Goal: Transaction & Acquisition: Book appointment/travel/reservation

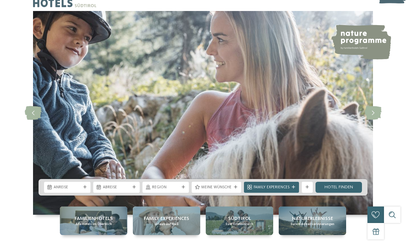
scroll to position [20, 0]
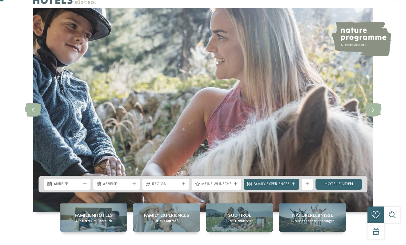
click at [80, 187] on span "Anreise" at bounding box center [67, 185] width 27 height 6
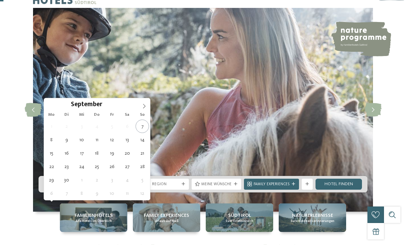
click at [149, 105] on span at bounding box center [144, 104] width 12 height 12
type div "04.10.2025"
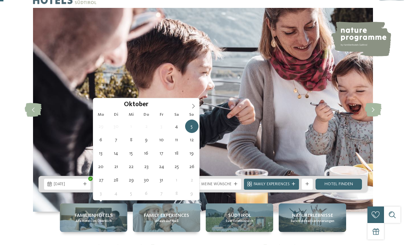
type div "11.10.2025"
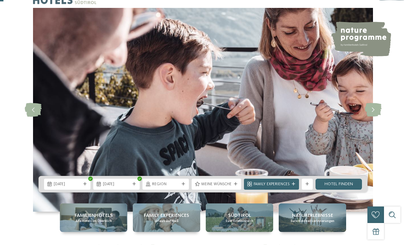
click at [219, 187] on span "Meine Wünsche" at bounding box center [216, 185] width 30 height 6
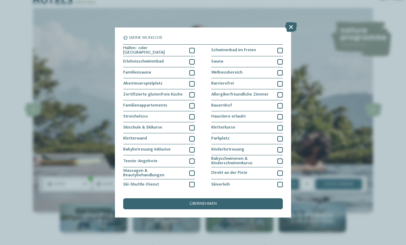
click at [194, 48] on div at bounding box center [192, 51] width 6 height 6
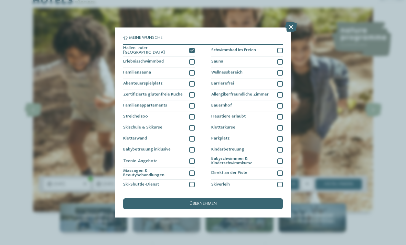
click at [193, 84] on div at bounding box center [192, 84] width 6 height 6
click at [192, 114] on div at bounding box center [192, 117] width 6 height 6
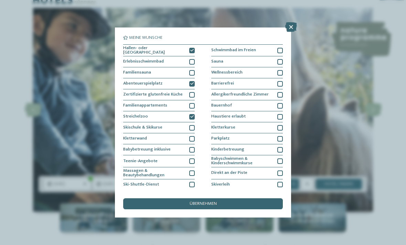
click at [282, 73] on div at bounding box center [280, 73] width 6 height 6
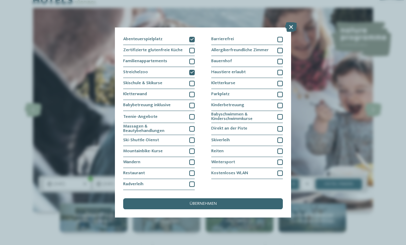
scroll to position [76, 0]
click at [253, 198] on div "übernehmen" at bounding box center [203, 203] width 160 height 11
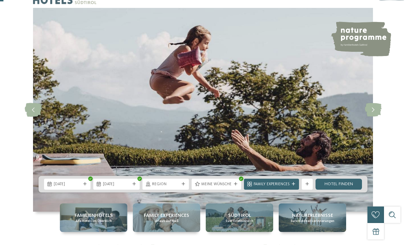
click at [179, 187] on span "Region" at bounding box center [165, 185] width 27 height 6
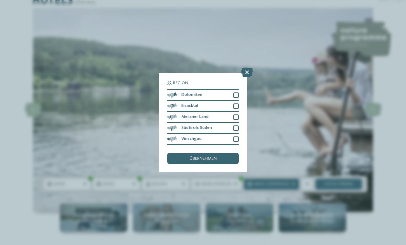
click at [248, 68] on icon at bounding box center [247, 73] width 12 height 10
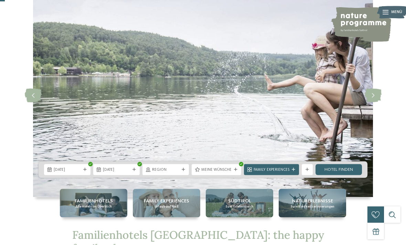
scroll to position [0, 0]
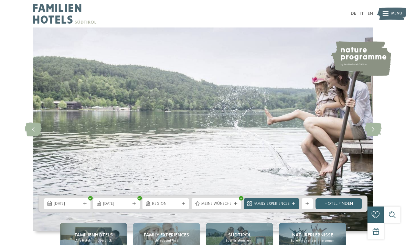
click at [344, 209] on link "Hotel finden" at bounding box center [338, 203] width 46 height 11
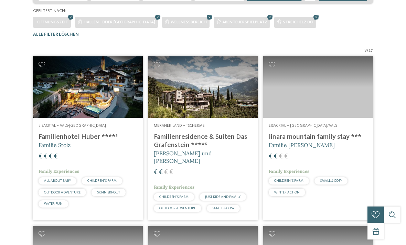
scroll to position [169, 0]
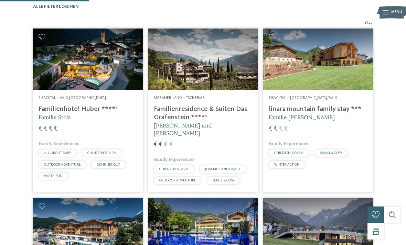
click at [342, 80] on img at bounding box center [318, 60] width 110 height 62
click at [354, 71] on img at bounding box center [318, 60] width 110 height 62
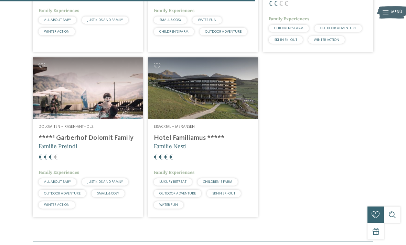
scroll to position [472, 0]
click at [99, 109] on img at bounding box center [88, 88] width 110 height 62
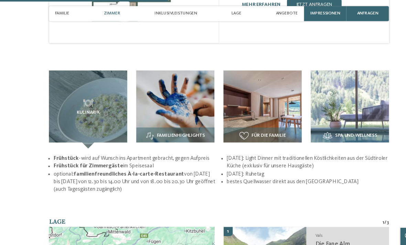
scroll to position [682, 0]
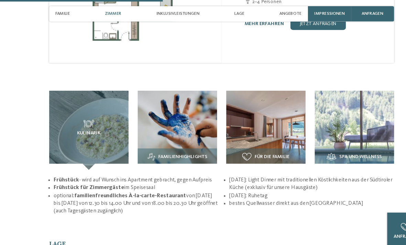
click at [174, 100] on img at bounding box center [163, 116] width 71 height 71
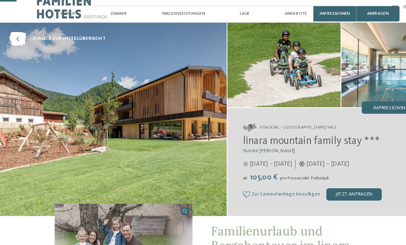
scroll to position [0, 0]
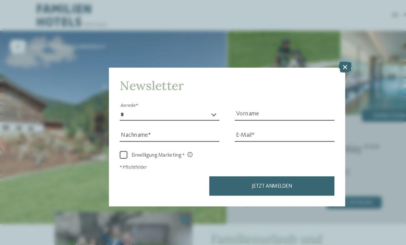
click at [310, 55] on icon at bounding box center [309, 60] width 12 height 10
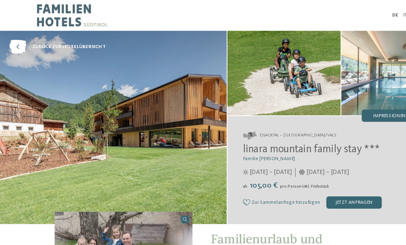
click at [272, 67] on img at bounding box center [253, 66] width 101 height 76
click at [244, 61] on img at bounding box center [253, 66] width 101 height 76
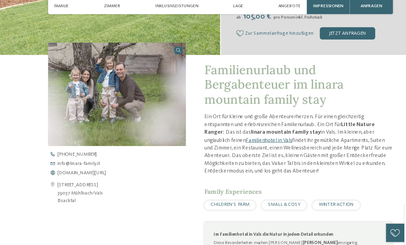
scroll to position [181, 0]
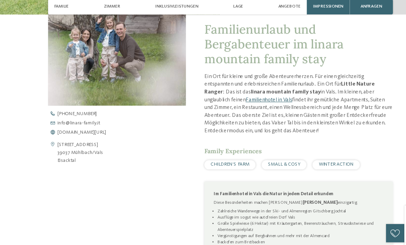
click at [221, 151] on span "CHILDREN’S FARM" at bounding box center [211, 153] width 35 height 4
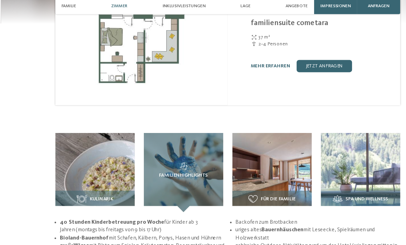
scroll to position [648, 0]
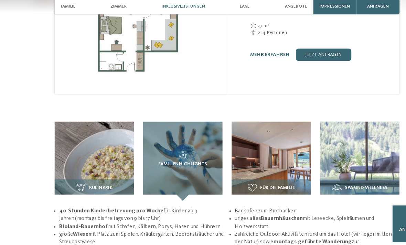
click at [262, 140] on img at bounding box center [242, 150] width 71 height 71
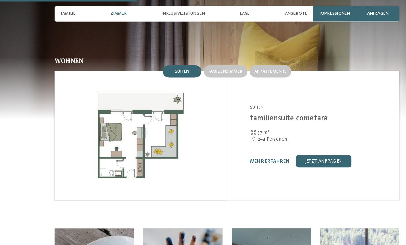
scroll to position [558, 0]
click at [306, 11] on span "Impressionen" at bounding box center [299, 12] width 27 height 4
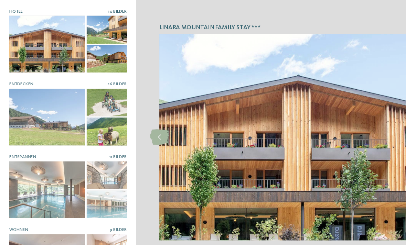
click at [64, 100] on div at bounding box center [42, 104] width 68 height 51
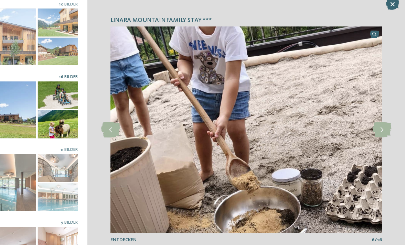
scroll to position [674, 0]
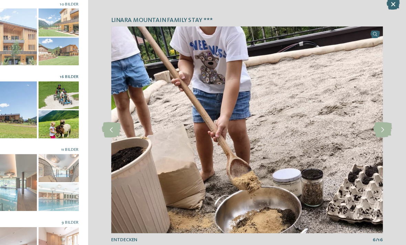
click at [377, 116] on icon at bounding box center [385, 123] width 17 height 14
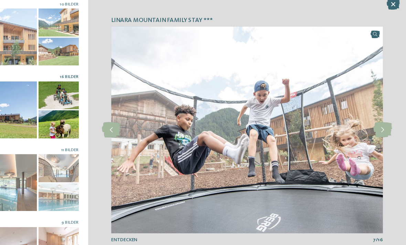
click at [377, 116] on icon at bounding box center [385, 123] width 17 height 14
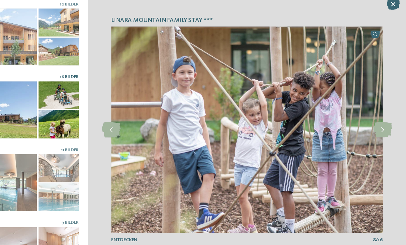
click at [377, 116] on icon at bounding box center [385, 123] width 17 height 14
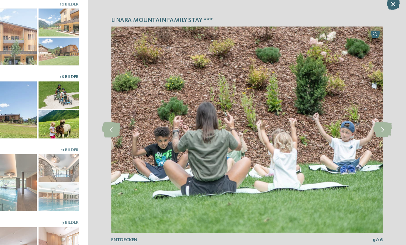
click at [377, 116] on icon at bounding box center [385, 123] width 17 height 14
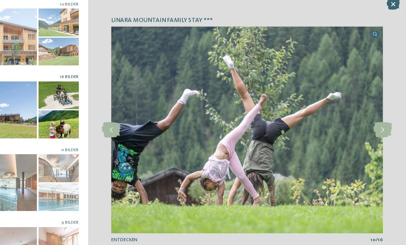
click at [377, 116] on icon at bounding box center [385, 123] width 17 height 14
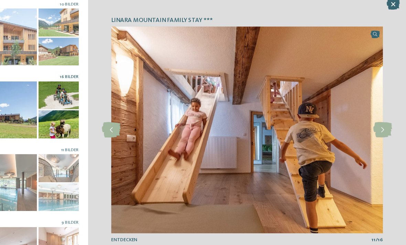
click at [377, 116] on icon at bounding box center [385, 123] width 17 height 14
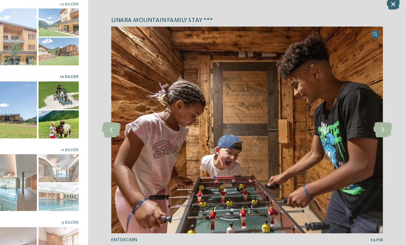
click at [377, 116] on icon at bounding box center [385, 123] width 17 height 14
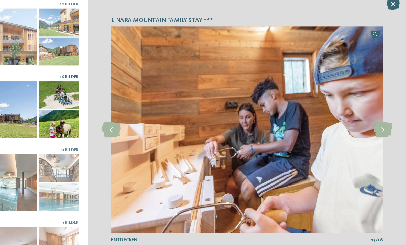
click at [377, 116] on icon at bounding box center [385, 123] width 17 height 14
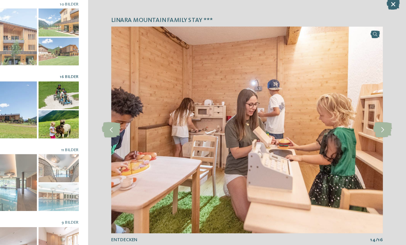
click at [377, 116] on icon at bounding box center [385, 123] width 17 height 14
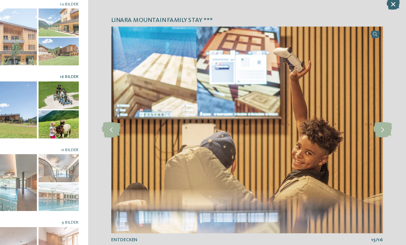
click at [333, 108] on img at bounding box center [263, 122] width 243 height 185
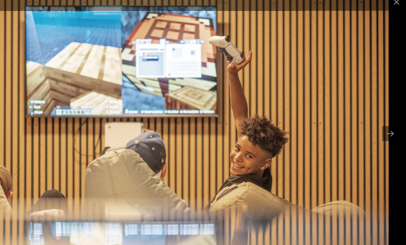
click at [384, 119] on div at bounding box center [391, 125] width 14 height 13
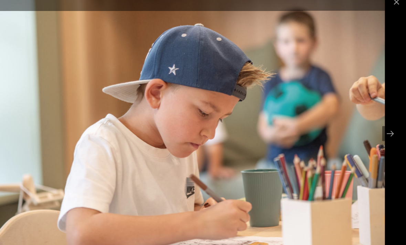
click at [384, 119] on div at bounding box center [391, 125] width 14 height 13
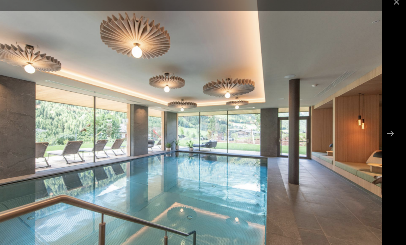
click at [384, 119] on div at bounding box center [391, 125] width 14 height 13
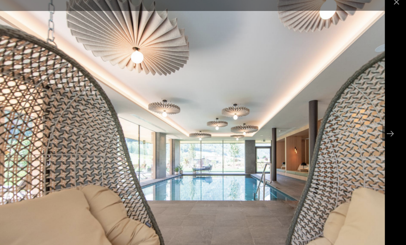
click at [384, 119] on div at bounding box center [391, 125] width 14 height 13
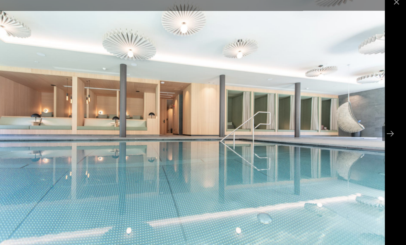
click at [384, 119] on div at bounding box center [391, 125] width 14 height 13
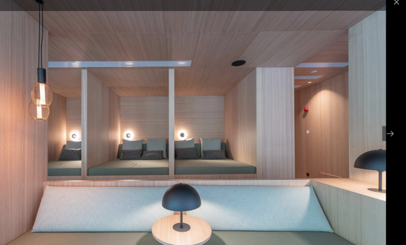
click at [384, 119] on div at bounding box center [391, 125] width 14 height 13
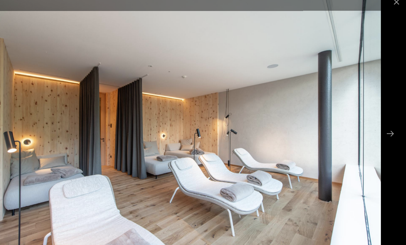
click at [384, 119] on div at bounding box center [391, 125] width 14 height 13
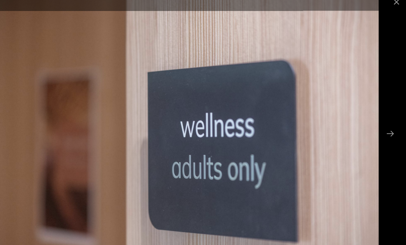
click at [384, 119] on div at bounding box center [391, 125] width 14 height 13
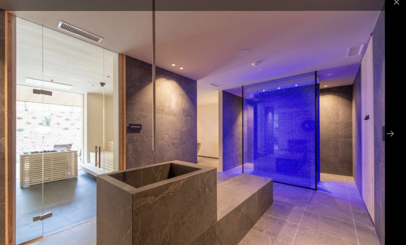
click at [384, 119] on div at bounding box center [391, 125] width 14 height 13
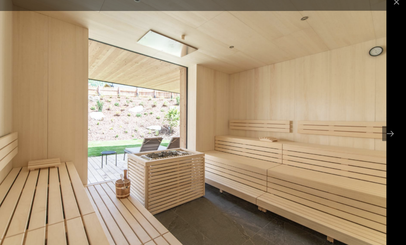
click at [384, 119] on div at bounding box center [391, 125] width 14 height 13
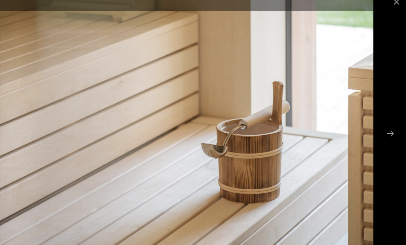
click at [384, 119] on div at bounding box center [391, 125] width 14 height 13
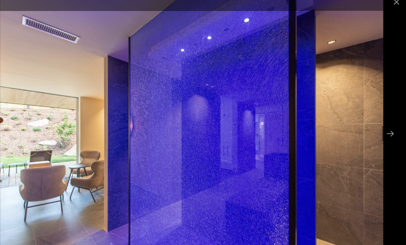
click at [384, 119] on div at bounding box center [391, 125] width 14 height 13
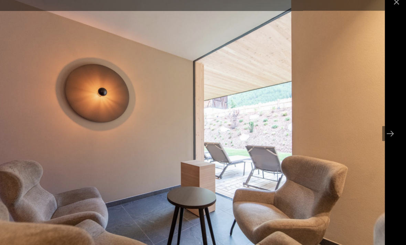
click at [384, 119] on div at bounding box center [391, 125] width 14 height 13
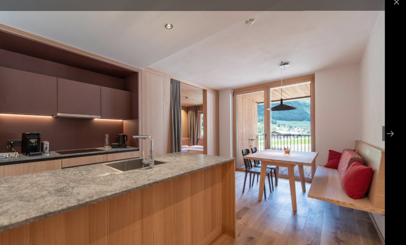
click at [384, 119] on div at bounding box center [391, 125] width 14 height 13
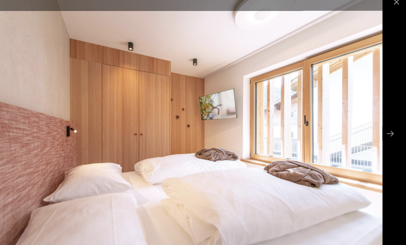
click at [384, 119] on div at bounding box center [391, 125] width 14 height 13
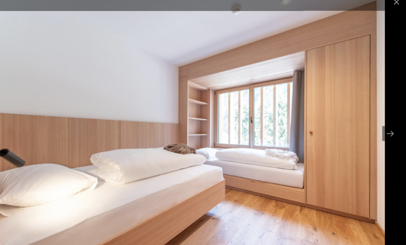
click at [384, 119] on div at bounding box center [391, 125] width 14 height 13
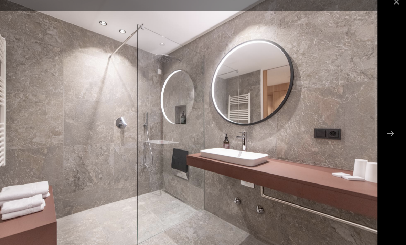
click at [384, 119] on div at bounding box center [391, 125] width 14 height 13
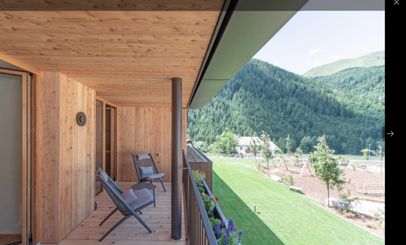
click at [384, 119] on div at bounding box center [391, 125] width 14 height 13
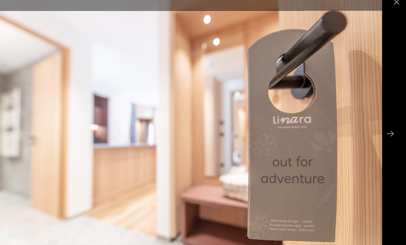
click at [389, 2] on span at bounding box center [397, 8] width 17 height 16
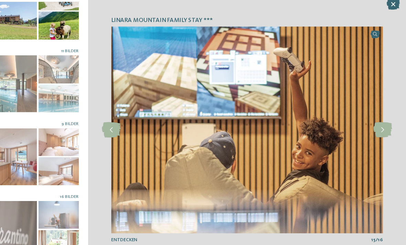
scroll to position [88, 0]
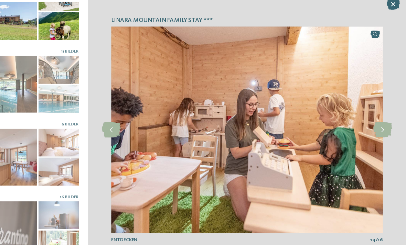
click at [20, 204] on div at bounding box center [42, 212] width 68 height 51
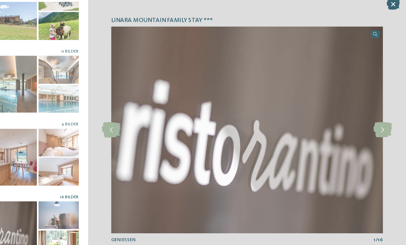
click at [377, 116] on icon at bounding box center [385, 123] width 17 height 14
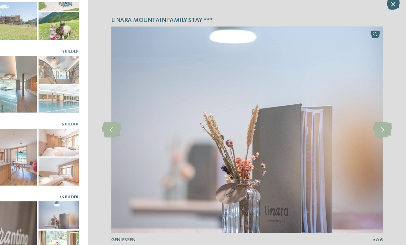
click at [377, 116] on icon at bounding box center [385, 123] width 17 height 14
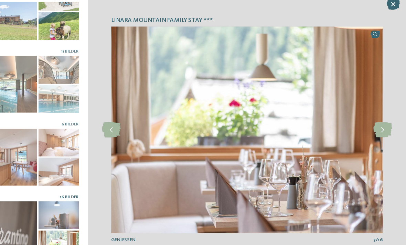
click at [377, 116] on icon at bounding box center [385, 123] width 17 height 14
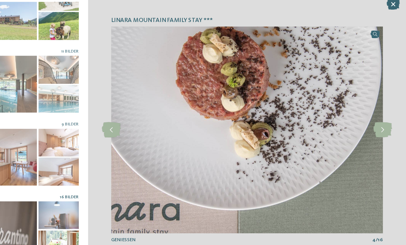
click at [377, 116] on icon at bounding box center [385, 123] width 17 height 14
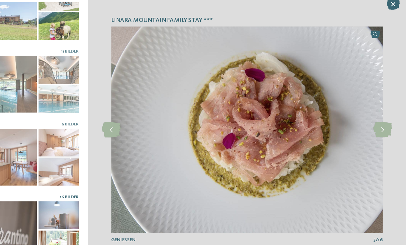
click at [377, 116] on icon at bounding box center [385, 123] width 17 height 14
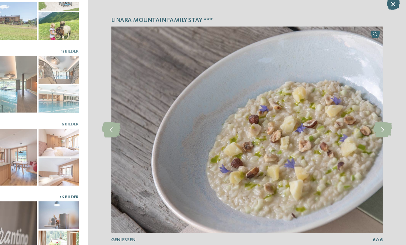
click at [377, 116] on icon at bounding box center [385, 123] width 17 height 14
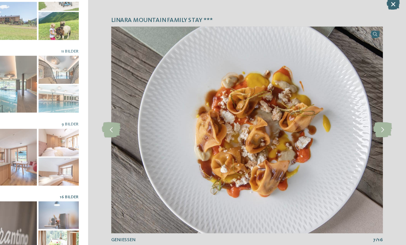
click at [377, 116] on icon at bounding box center [385, 123] width 17 height 14
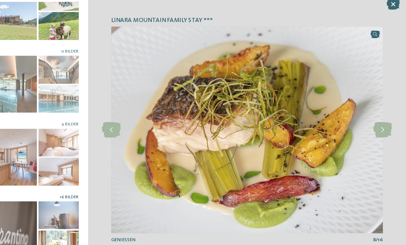
click at [377, 117] on icon at bounding box center [385, 123] width 17 height 14
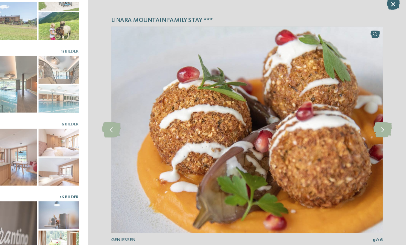
click at [377, 116] on icon at bounding box center [385, 123] width 17 height 14
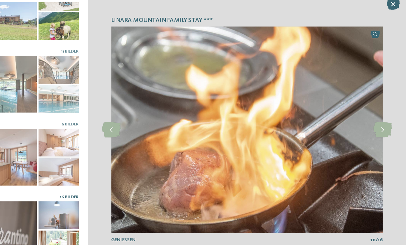
click at [377, 116] on icon at bounding box center [385, 123] width 17 height 14
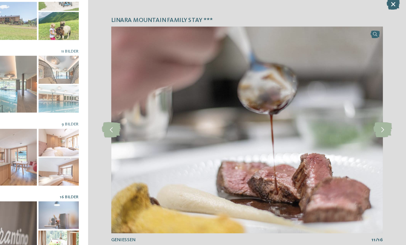
click at [377, 116] on icon at bounding box center [385, 123] width 17 height 14
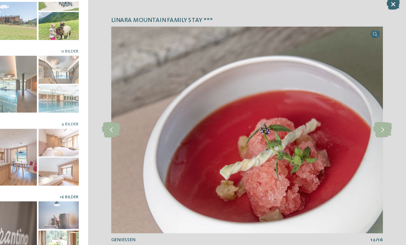
click at [377, 116] on icon at bounding box center [385, 123] width 17 height 14
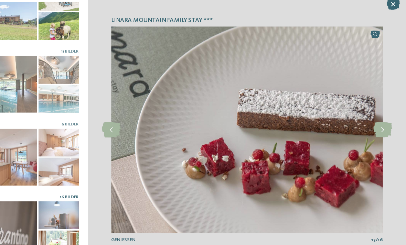
click at [377, 116] on icon at bounding box center [385, 123] width 17 height 14
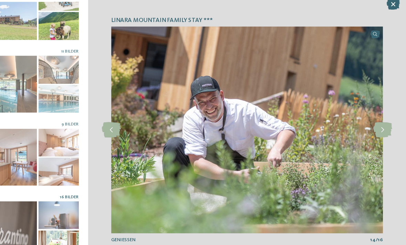
click at [377, 116] on icon at bounding box center [385, 123] width 17 height 14
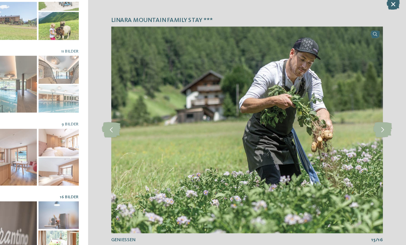
click at [377, 116] on icon at bounding box center [385, 123] width 17 height 14
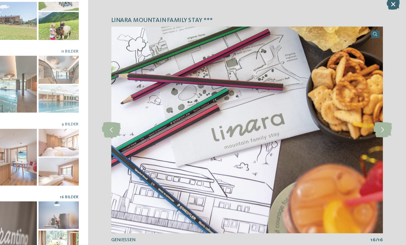
click at [377, 116] on icon at bounding box center [385, 123] width 17 height 14
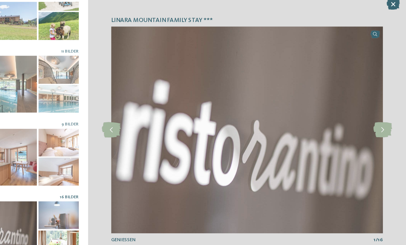
click at [377, 116] on icon at bounding box center [385, 123] width 17 height 14
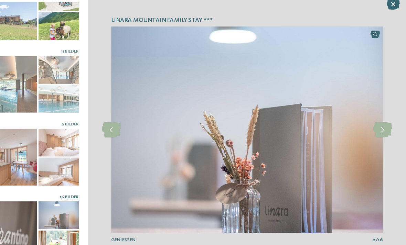
click at [389, 7] on icon at bounding box center [395, 11] width 12 height 10
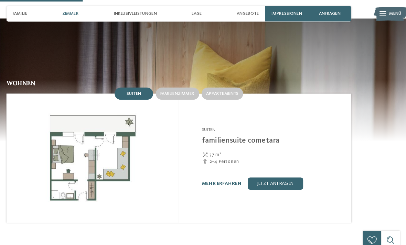
scroll to position [536, 0]
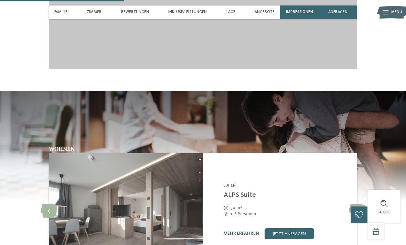
scroll to position [692, 0]
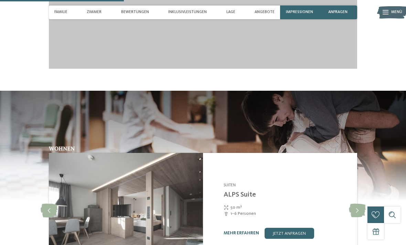
click at [398, 12] on span "Menü" at bounding box center [396, 13] width 11 height 6
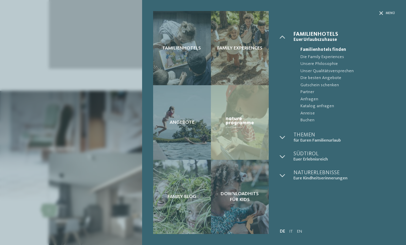
click at [189, 151] on div "Angebote" at bounding box center [182, 122] width 58 height 74
click at [187, 150] on div "Angebote" at bounding box center [182, 122] width 58 height 74
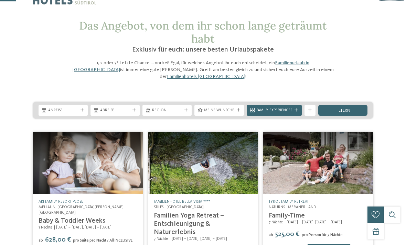
scroll to position [19, 0]
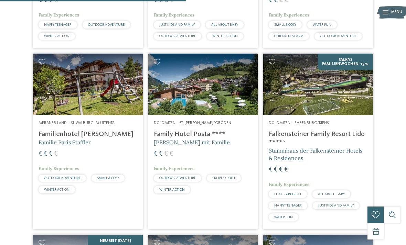
scroll to position [773, 0]
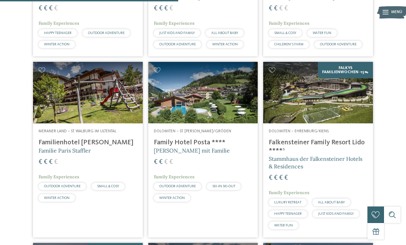
click at [348, 96] on img at bounding box center [318, 93] width 110 height 62
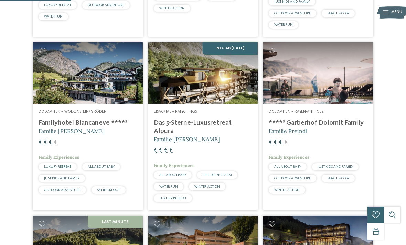
scroll to position [303, 0]
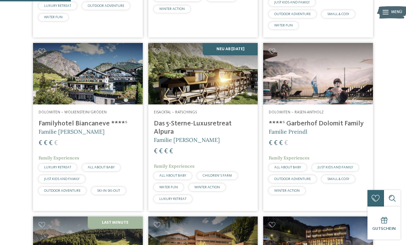
click at [345, 84] on img at bounding box center [318, 74] width 110 height 62
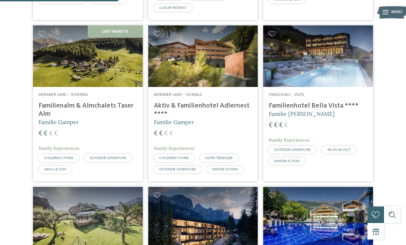
scroll to position [504, 0]
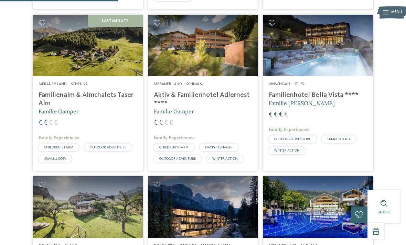
click at [179, 40] on img at bounding box center [203, 46] width 110 height 62
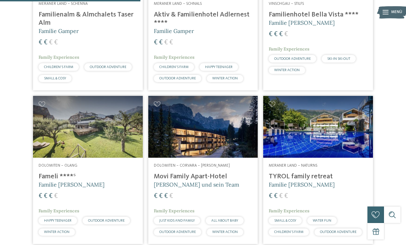
scroll to position [609, 0]
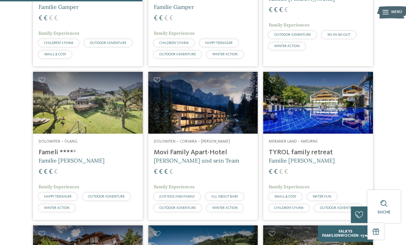
click at [358, 114] on img at bounding box center [318, 103] width 110 height 62
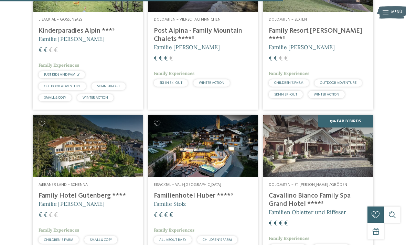
scroll to position [1242, 0]
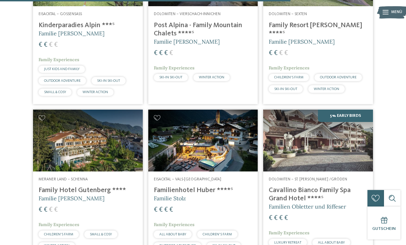
click at [180, 127] on img at bounding box center [203, 141] width 110 height 62
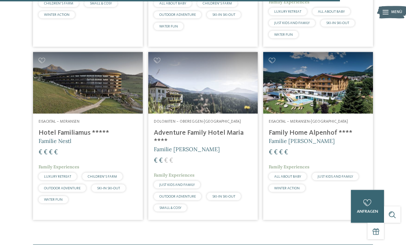
scroll to position [1461, 0]
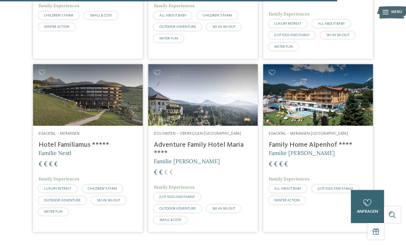
click at [107, 93] on img at bounding box center [88, 95] width 110 height 62
click at [96, 87] on img at bounding box center [88, 95] width 110 height 62
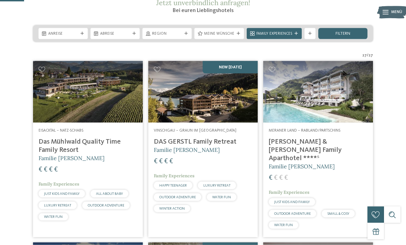
scroll to position [117, 0]
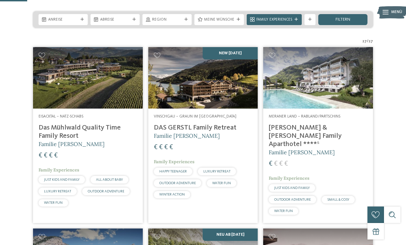
click at [222, 109] on img at bounding box center [203, 78] width 110 height 62
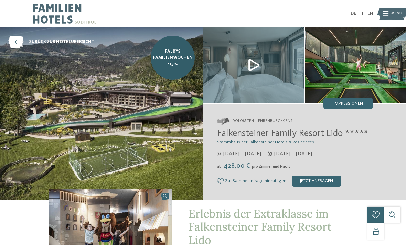
click at [370, 67] on img at bounding box center [355, 66] width 101 height 76
click at [363, 100] on div "Impressionen" at bounding box center [348, 103] width 50 height 11
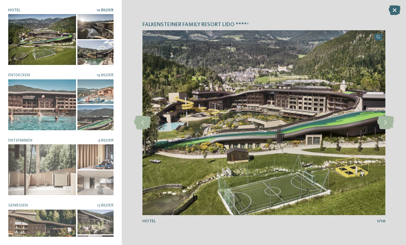
click at [387, 119] on icon at bounding box center [385, 123] width 17 height 14
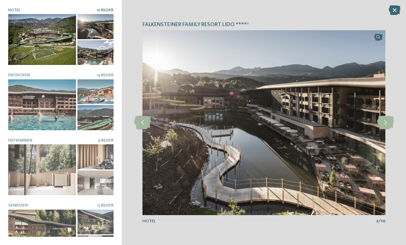
click at [383, 127] on icon at bounding box center [385, 123] width 17 height 14
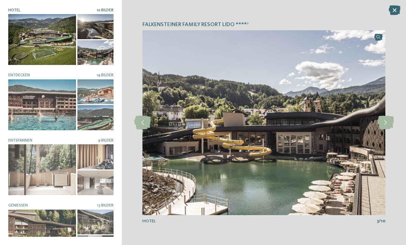
click at [386, 123] on icon at bounding box center [385, 123] width 17 height 14
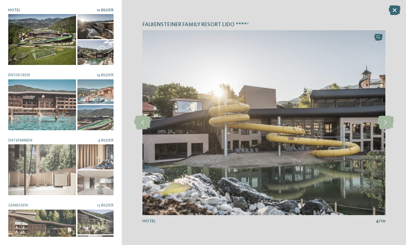
click at [388, 122] on icon at bounding box center [385, 123] width 17 height 14
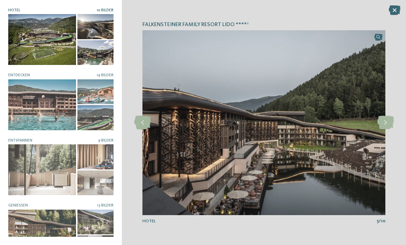
click at [387, 122] on icon at bounding box center [385, 123] width 17 height 14
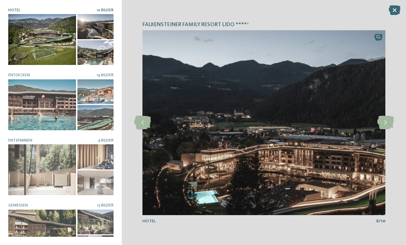
click at [388, 122] on icon at bounding box center [385, 123] width 17 height 14
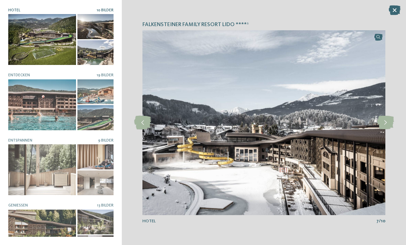
click at [388, 122] on icon at bounding box center [385, 123] width 17 height 14
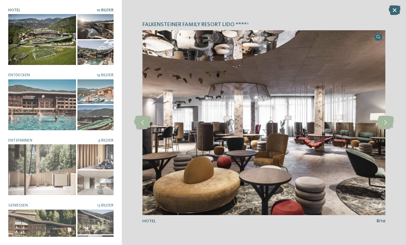
click at [386, 123] on icon at bounding box center [385, 123] width 17 height 14
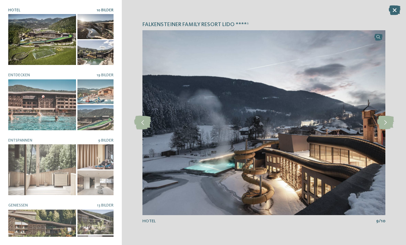
click at [386, 123] on icon at bounding box center [385, 123] width 17 height 14
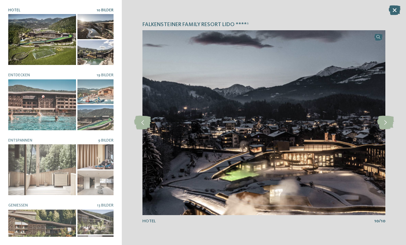
click at [383, 126] on icon at bounding box center [385, 123] width 17 height 14
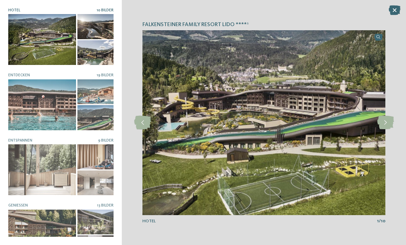
click at [388, 123] on icon at bounding box center [385, 123] width 17 height 14
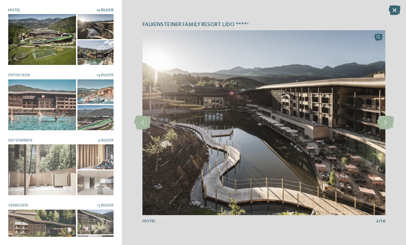
click at [383, 125] on icon at bounding box center [385, 123] width 17 height 14
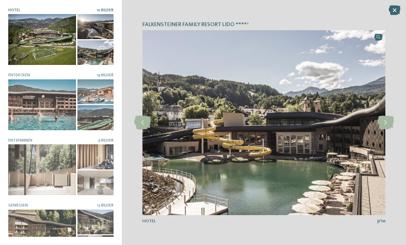
click at [383, 126] on icon at bounding box center [385, 123] width 17 height 14
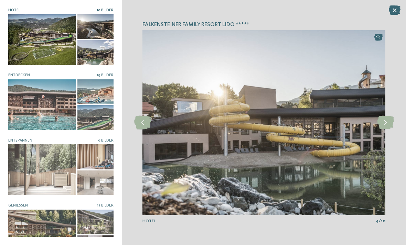
click at [385, 123] on icon at bounding box center [385, 123] width 17 height 14
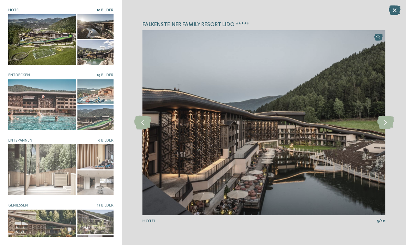
click at [385, 126] on icon at bounding box center [385, 123] width 17 height 14
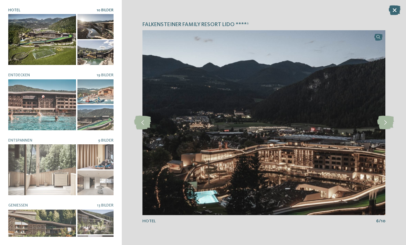
click at [385, 120] on icon at bounding box center [385, 123] width 17 height 14
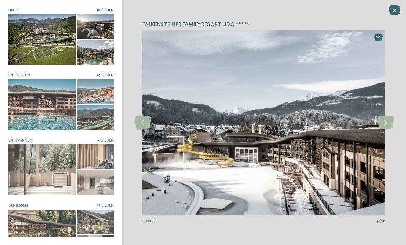
click at [386, 121] on icon at bounding box center [385, 123] width 17 height 14
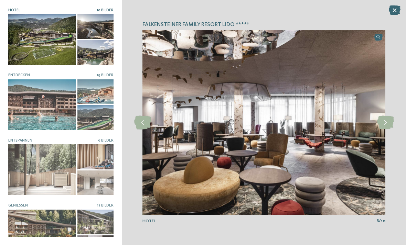
click at [389, 119] on icon at bounding box center [385, 123] width 17 height 14
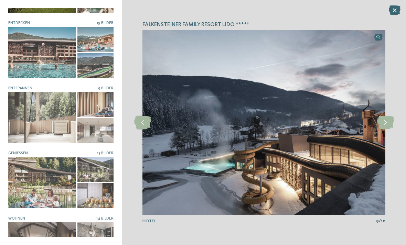
scroll to position [88, 0]
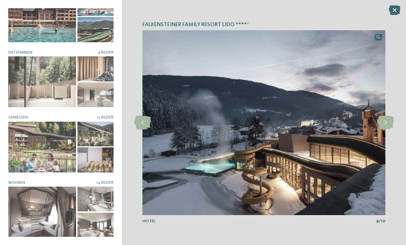
click at [30, 89] on div at bounding box center [42, 81] width 68 height 51
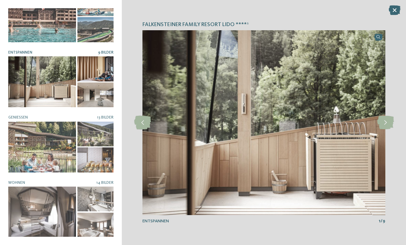
click at [388, 122] on icon at bounding box center [385, 123] width 17 height 14
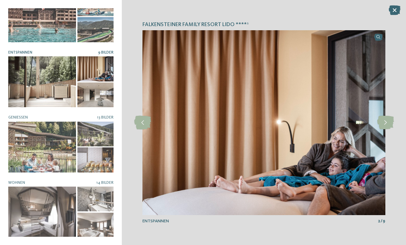
click at [387, 122] on icon at bounding box center [385, 123] width 17 height 14
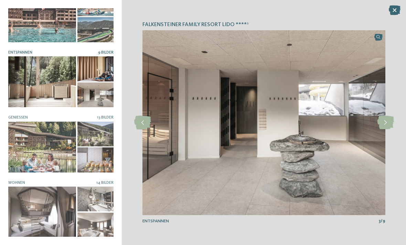
click at [385, 123] on icon at bounding box center [385, 123] width 17 height 14
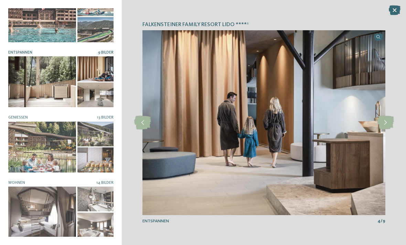
click at [384, 123] on icon at bounding box center [385, 123] width 17 height 14
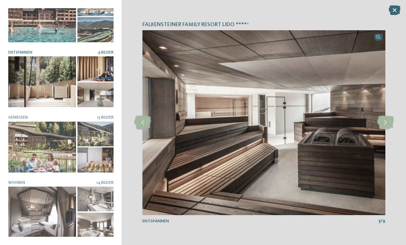
click at [382, 124] on icon at bounding box center [385, 123] width 17 height 14
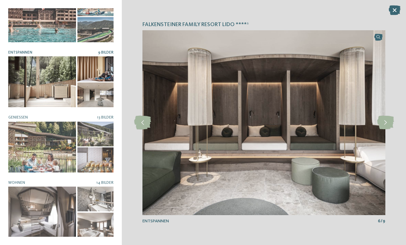
click at [381, 125] on icon at bounding box center [385, 123] width 17 height 14
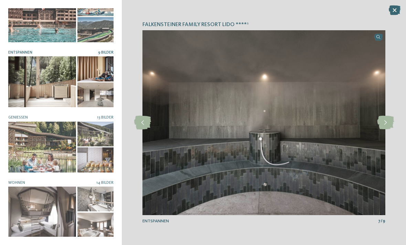
click at [379, 131] on img at bounding box center [263, 122] width 243 height 185
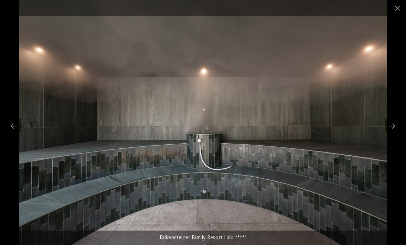
click at [400, 10] on span at bounding box center [397, 8] width 17 height 16
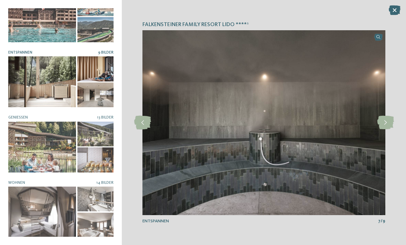
click at [26, 197] on div at bounding box center [42, 212] width 68 height 51
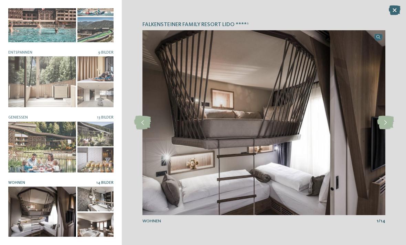
click at [389, 123] on icon at bounding box center [385, 123] width 17 height 14
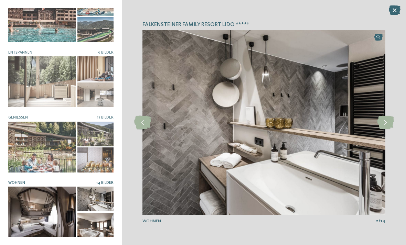
click at [385, 122] on icon at bounding box center [385, 123] width 17 height 14
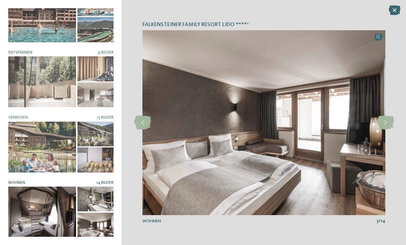
click at [389, 127] on icon at bounding box center [385, 123] width 17 height 14
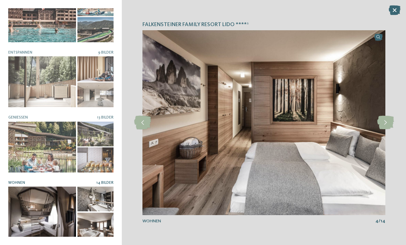
click at [388, 128] on icon at bounding box center [385, 123] width 17 height 14
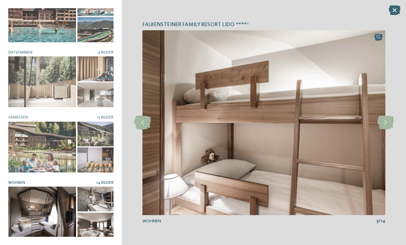
click at [388, 127] on icon at bounding box center [385, 123] width 17 height 14
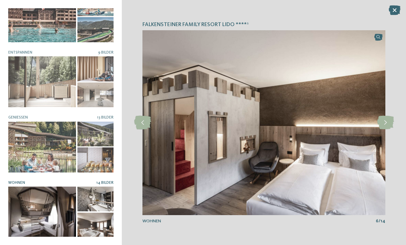
click at [384, 127] on icon at bounding box center [385, 123] width 17 height 14
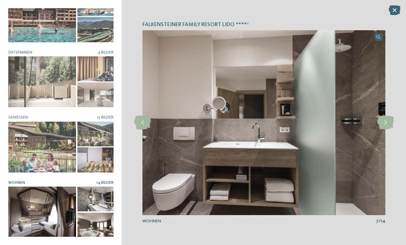
click at [387, 127] on icon at bounding box center [385, 123] width 17 height 14
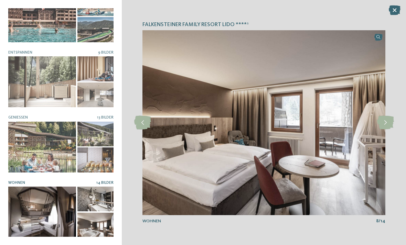
click at [389, 123] on icon at bounding box center [385, 123] width 17 height 14
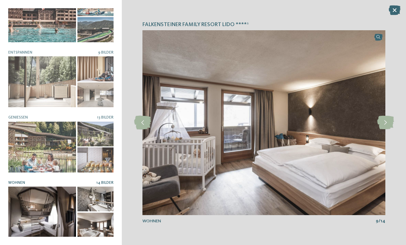
click at [391, 121] on icon at bounding box center [385, 123] width 17 height 14
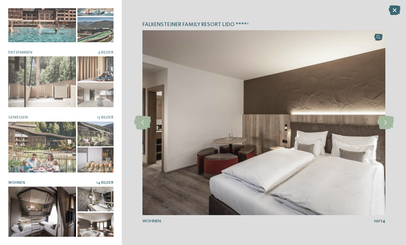
click at [389, 124] on icon at bounding box center [385, 123] width 17 height 14
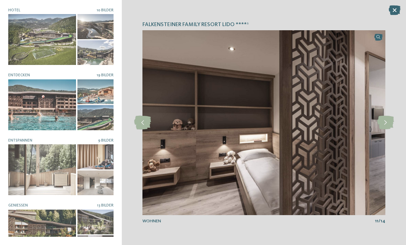
scroll to position [0, 0]
click at [20, 105] on div at bounding box center [42, 104] width 68 height 51
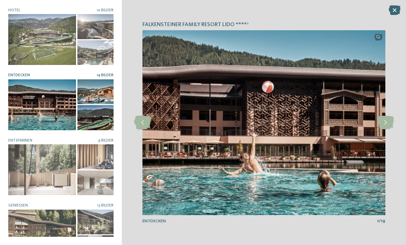
click at [389, 119] on icon at bounding box center [385, 123] width 17 height 14
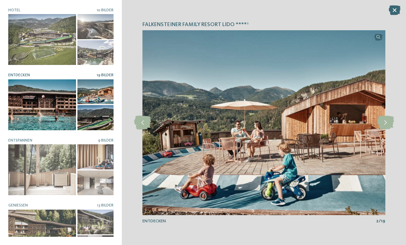
click at [384, 120] on icon at bounding box center [385, 123] width 17 height 14
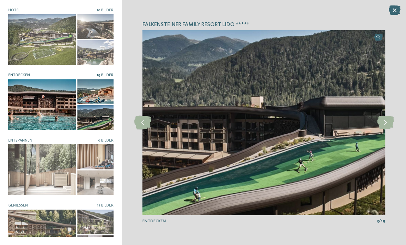
click at [388, 123] on icon at bounding box center [385, 123] width 17 height 14
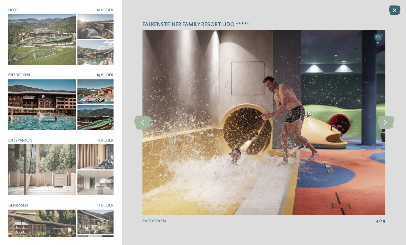
click at [388, 124] on icon at bounding box center [385, 123] width 17 height 14
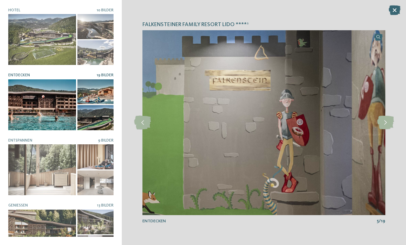
click at [390, 126] on icon at bounding box center [385, 123] width 17 height 14
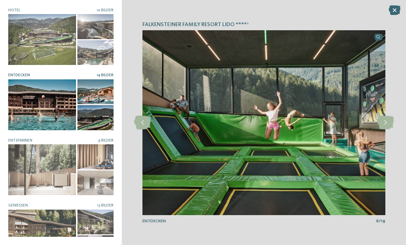
click at [389, 129] on icon at bounding box center [385, 123] width 17 height 14
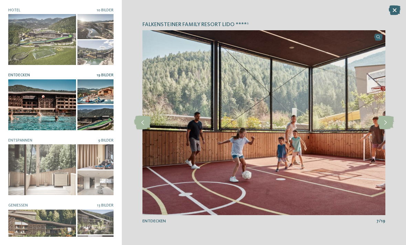
click at [388, 127] on icon at bounding box center [385, 123] width 17 height 14
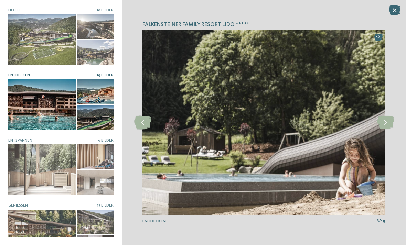
click at [388, 127] on icon at bounding box center [385, 123] width 17 height 14
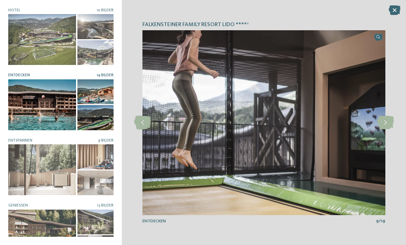
click at [385, 127] on icon at bounding box center [385, 123] width 17 height 14
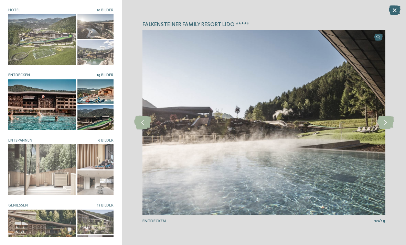
click at [386, 127] on icon at bounding box center [385, 123] width 17 height 14
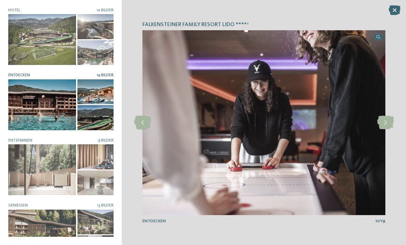
click at [388, 129] on icon at bounding box center [385, 123] width 17 height 14
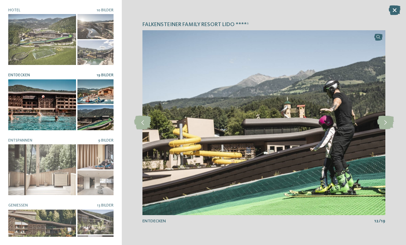
click at [384, 128] on icon at bounding box center [385, 123] width 17 height 14
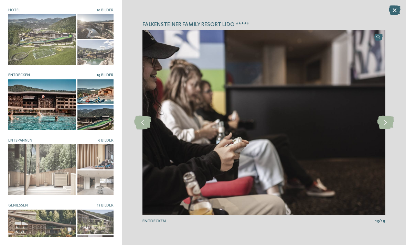
click at [385, 125] on icon at bounding box center [385, 123] width 17 height 14
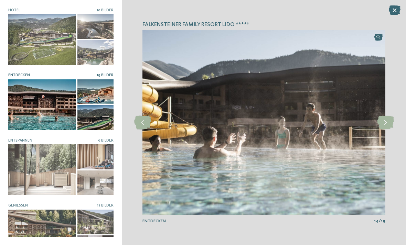
click at [388, 126] on icon at bounding box center [385, 123] width 17 height 14
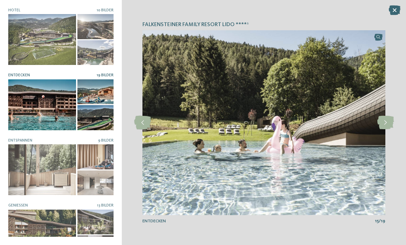
click at [384, 127] on icon at bounding box center [385, 123] width 17 height 14
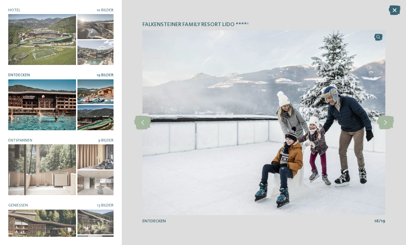
click at [384, 128] on icon at bounding box center [385, 123] width 17 height 14
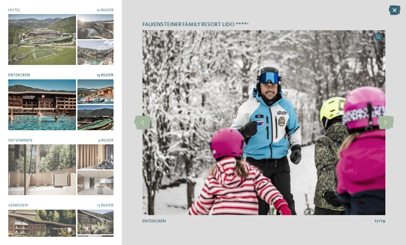
click at [386, 128] on icon at bounding box center [385, 123] width 17 height 14
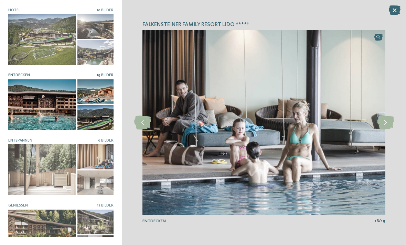
click at [381, 128] on icon at bounding box center [385, 123] width 17 height 14
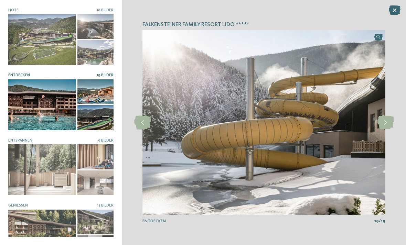
click at [385, 124] on icon at bounding box center [385, 123] width 17 height 14
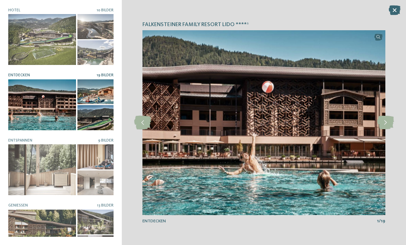
click at [386, 127] on icon at bounding box center [385, 123] width 17 height 14
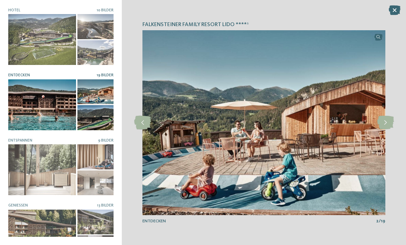
click at [384, 127] on icon at bounding box center [385, 123] width 17 height 14
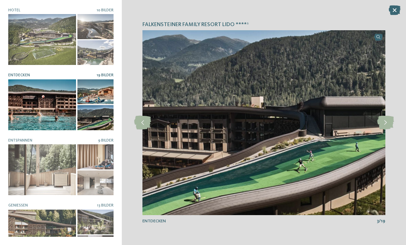
click at [389, 10] on icon at bounding box center [395, 11] width 12 height 10
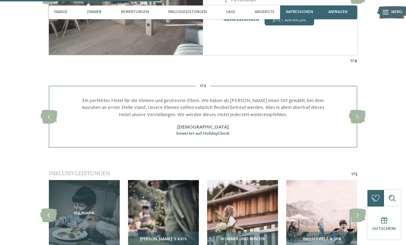
scroll to position [893, 0]
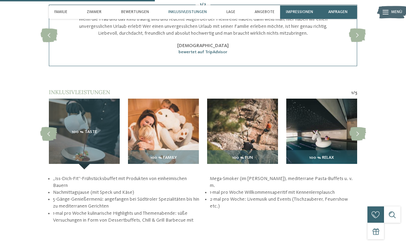
scroll to position [746, 0]
click at [140, 138] on img at bounding box center [163, 134] width 71 height 71
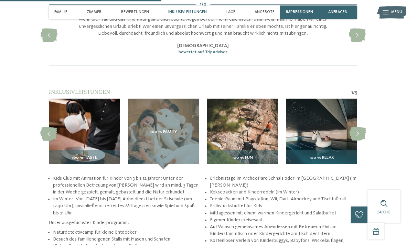
click at [357, 135] on icon at bounding box center [357, 134] width 17 height 14
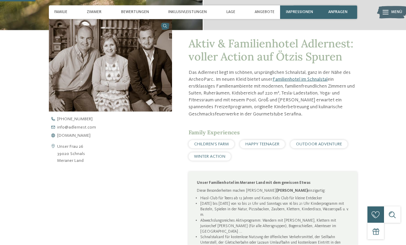
scroll to position [171, 0]
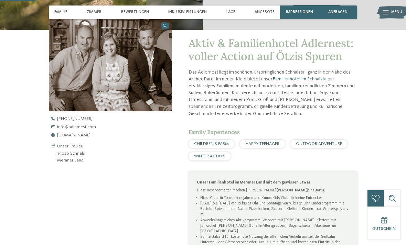
click at [298, 11] on span "Impressionen" at bounding box center [299, 12] width 27 height 4
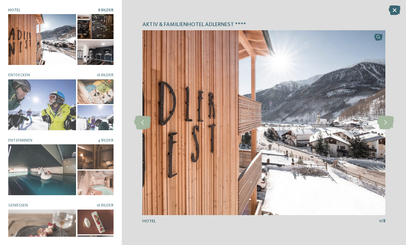
click at [26, 111] on div at bounding box center [42, 104] width 68 height 51
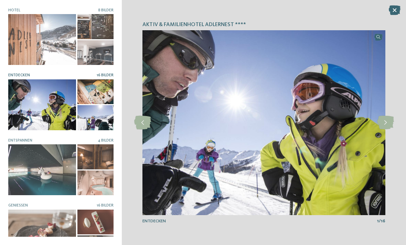
click at [390, 122] on icon at bounding box center [385, 123] width 17 height 14
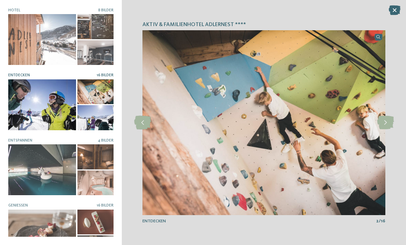
click at [386, 122] on icon at bounding box center [385, 123] width 17 height 14
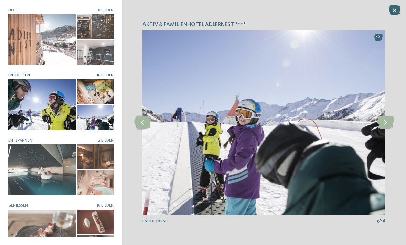
click at [385, 121] on icon at bounding box center [385, 123] width 17 height 14
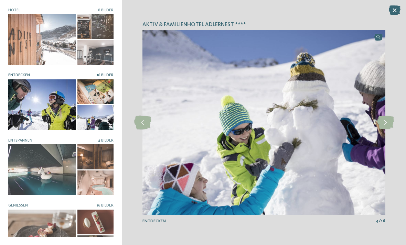
click at [383, 123] on icon at bounding box center [385, 123] width 17 height 14
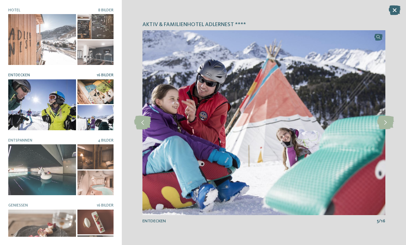
click at [383, 122] on icon at bounding box center [385, 123] width 17 height 14
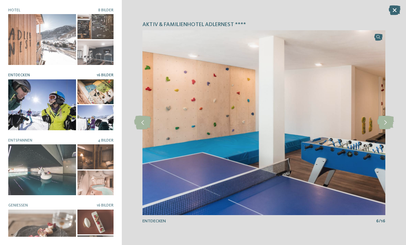
click at [383, 124] on icon at bounding box center [385, 123] width 17 height 14
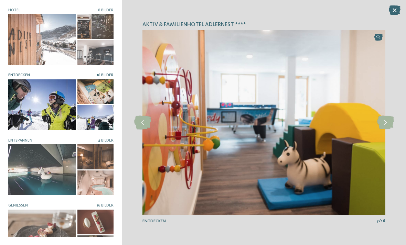
click at [382, 125] on icon at bounding box center [385, 123] width 17 height 14
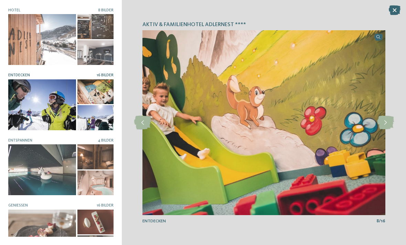
click at [381, 125] on icon at bounding box center [385, 123] width 17 height 14
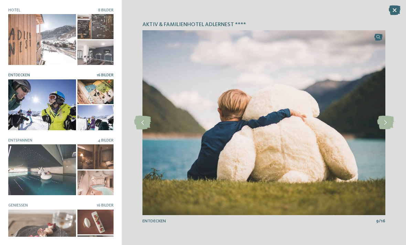
click at [379, 125] on icon at bounding box center [385, 123] width 17 height 14
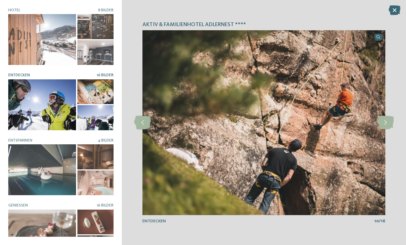
click at [380, 124] on icon at bounding box center [385, 123] width 17 height 14
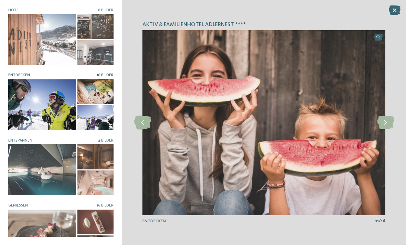
click at [381, 127] on icon at bounding box center [385, 123] width 17 height 14
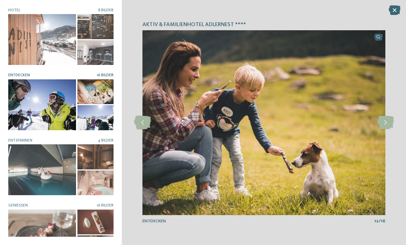
click at [381, 126] on icon at bounding box center [385, 123] width 17 height 14
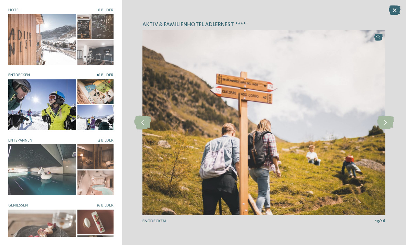
click at [379, 127] on icon at bounding box center [385, 123] width 17 height 14
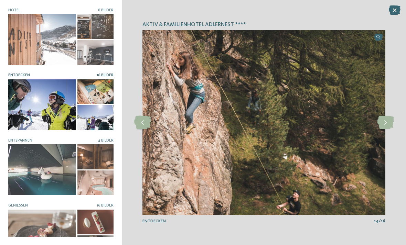
click at [380, 128] on icon at bounding box center [385, 123] width 17 height 14
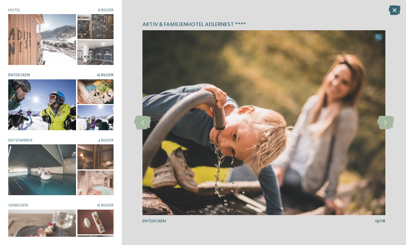
click at [381, 129] on icon at bounding box center [385, 123] width 17 height 14
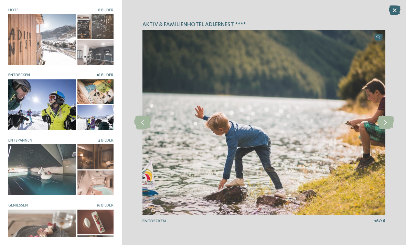
click at [25, 167] on div at bounding box center [42, 169] width 68 height 51
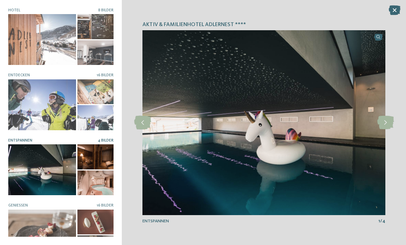
click at [382, 127] on icon at bounding box center [385, 123] width 17 height 14
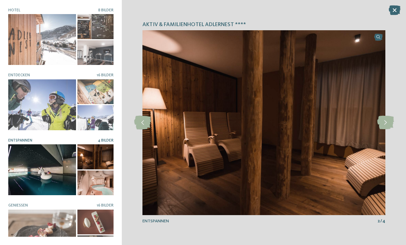
click at [387, 121] on icon at bounding box center [385, 123] width 17 height 14
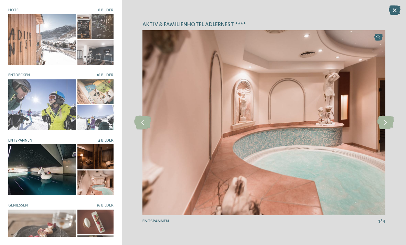
click at [386, 122] on icon at bounding box center [385, 123] width 17 height 14
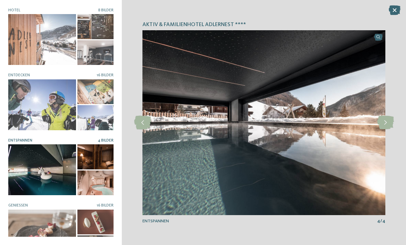
click at [383, 123] on icon at bounding box center [385, 123] width 17 height 14
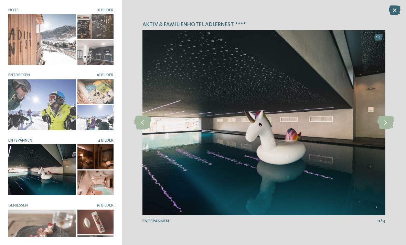
click at [384, 124] on icon at bounding box center [385, 123] width 17 height 14
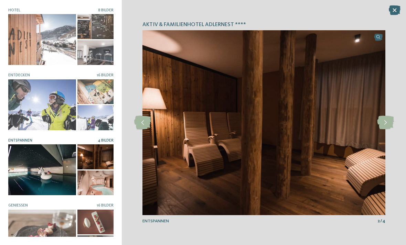
click at [385, 125] on icon at bounding box center [385, 123] width 17 height 14
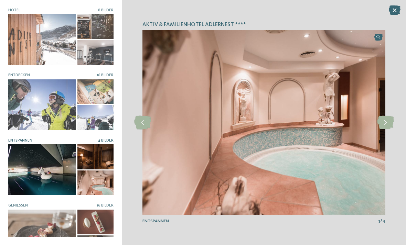
click at [385, 122] on icon at bounding box center [385, 123] width 17 height 14
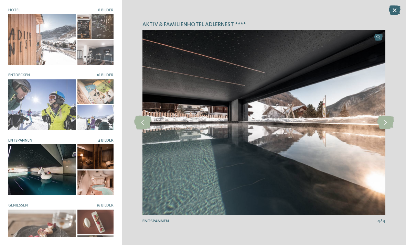
click at [383, 127] on icon at bounding box center [385, 123] width 17 height 14
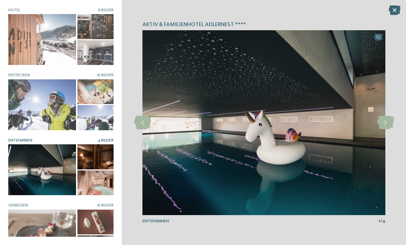
click at [382, 126] on icon at bounding box center [385, 123] width 17 height 14
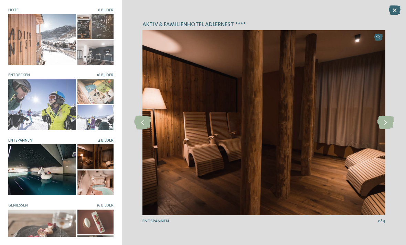
click at [381, 128] on icon at bounding box center [385, 123] width 17 height 14
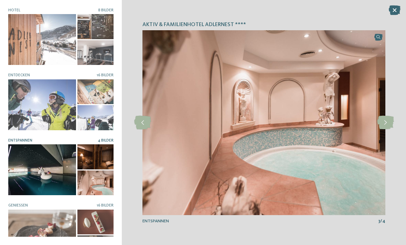
scroll to position [0, 0]
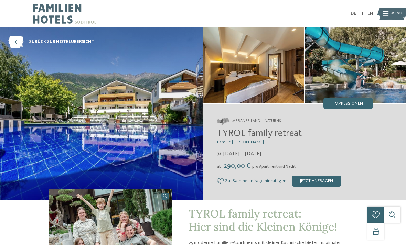
click at [357, 100] on div "Impressionen" at bounding box center [348, 103] width 50 height 11
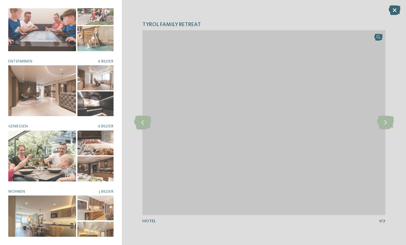
scroll to position [88, 0]
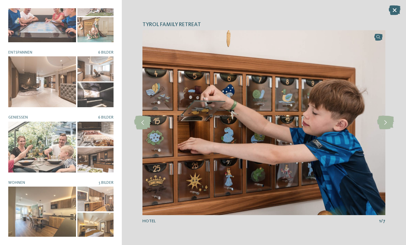
click at [29, 139] on div at bounding box center [42, 147] width 68 height 51
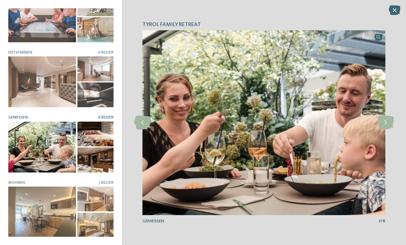
click at [386, 121] on icon at bounding box center [385, 123] width 17 height 14
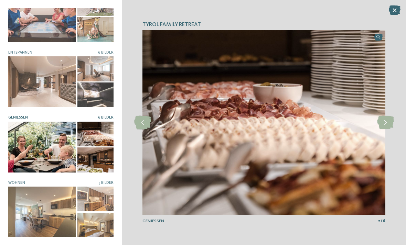
click at [386, 118] on icon at bounding box center [385, 123] width 17 height 14
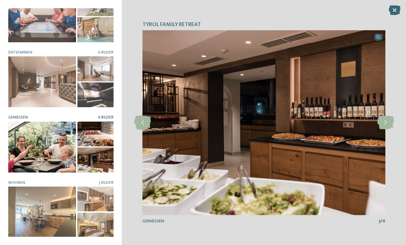
click at [383, 120] on icon at bounding box center [385, 123] width 17 height 14
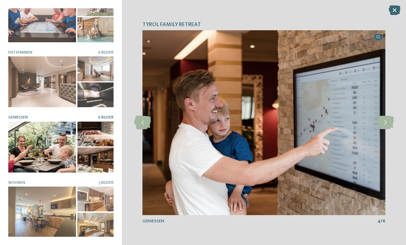
click at [383, 121] on icon at bounding box center [385, 123] width 17 height 14
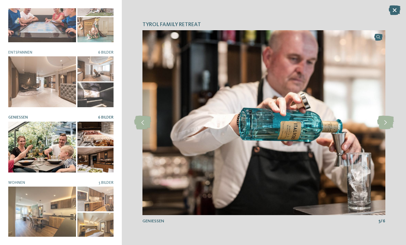
click at [383, 121] on icon at bounding box center [385, 123] width 17 height 14
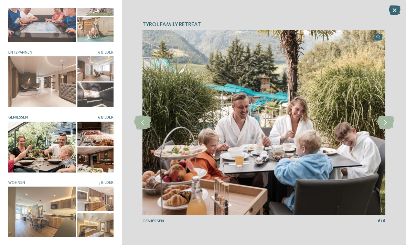
click at [383, 122] on icon at bounding box center [385, 123] width 17 height 14
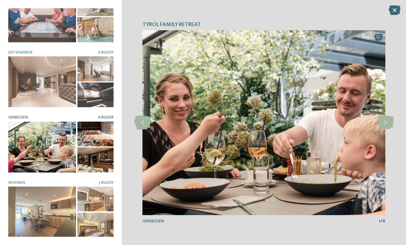
click at [381, 123] on icon at bounding box center [385, 123] width 17 height 14
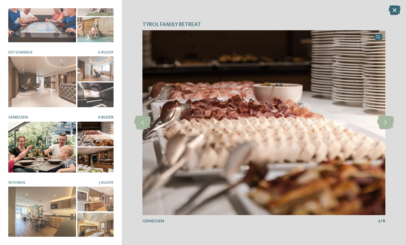
click at [379, 126] on icon at bounding box center [385, 123] width 17 height 14
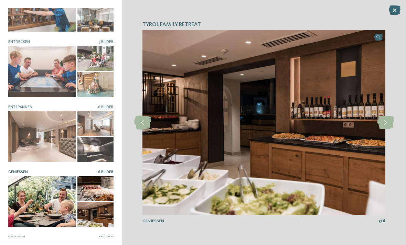
scroll to position [32, 0]
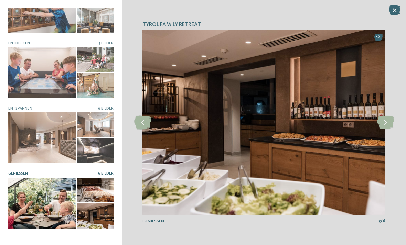
click at [32, 129] on div at bounding box center [42, 137] width 68 height 51
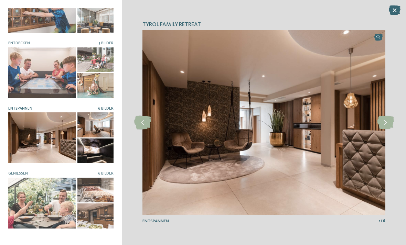
click at [383, 120] on icon at bounding box center [385, 123] width 17 height 14
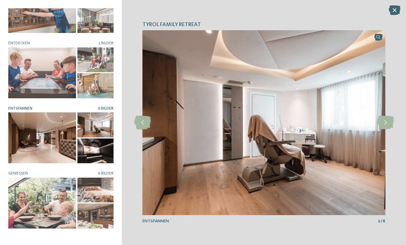
click at [383, 120] on icon at bounding box center [385, 123] width 17 height 14
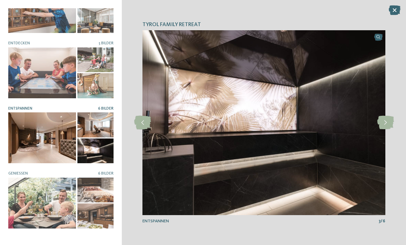
click at [383, 120] on icon at bounding box center [385, 123] width 17 height 14
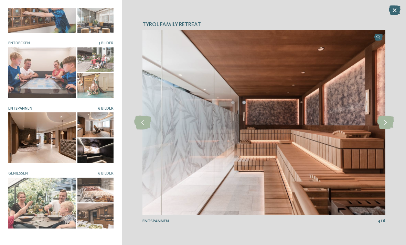
click at [383, 120] on icon at bounding box center [385, 123] width 17 height 14
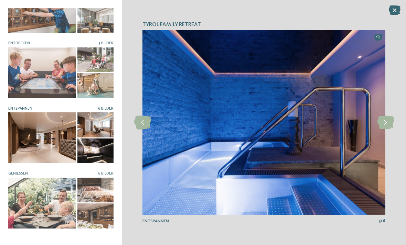
click at [381, 121] on icon at bounding box center [385, 123] width 17 height 14
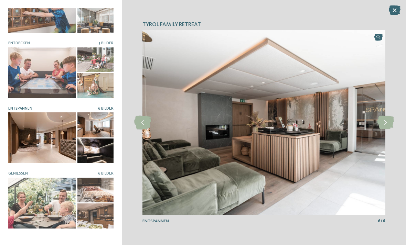
click at [380, 122] on icon at bounding box center [385, 123] width 17 height 14
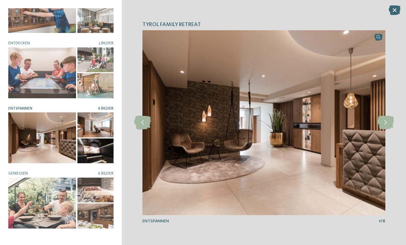
click at [381, 118] on icon at bounding box center [385, 123] width 17 height 14
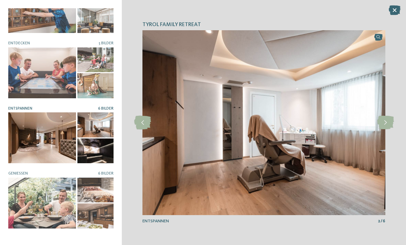
click at [379, 118] on icon at bounding box center [385, 123] width 17 height 14
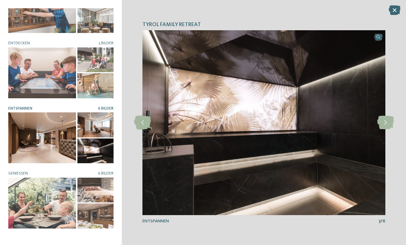
click at [26, 81] on div at bounding box center [42, 72] width 68 height 51
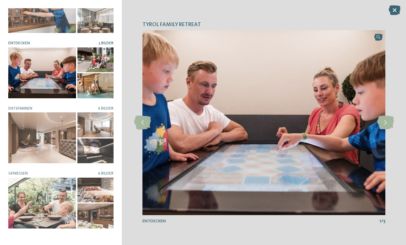
click at [383, 120] on icon at bounding box center [385, 123] width 17 height 14
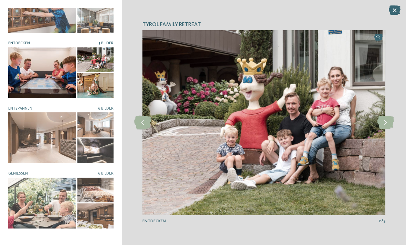
click at [384, 119] on icon at bounding box center [385, 123] width 17 height 14
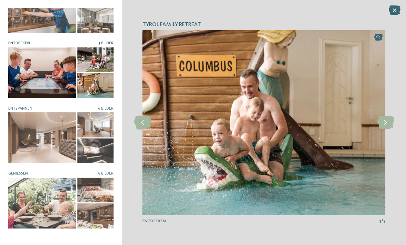
click at [382, 118] on icon at bounding box center [385, 123] width 17 height 14
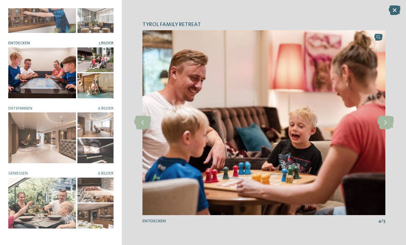
click at [382, 118] on icon at bounding box center [385, 123] width 17 height 14
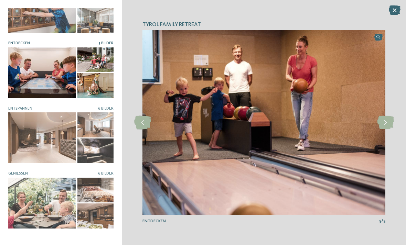
click at [374, 121] on img at bounding box center [263, 122] width 243 height 185
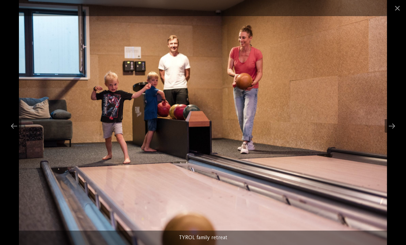
click at [395, 6] on span at bounding box center [397, 8] width 17 height 16
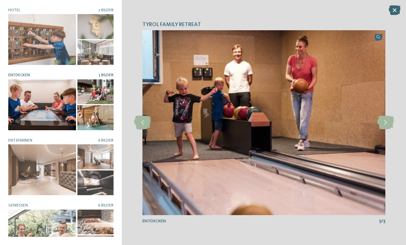
scroll to position [0, 0]
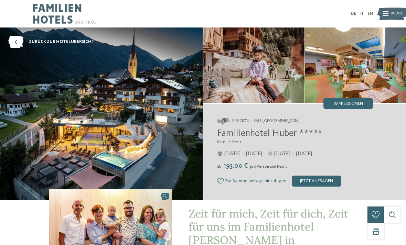
click at [357, 103] on span "Impressionen" at bounding box center [348, 104] width 29 height 4
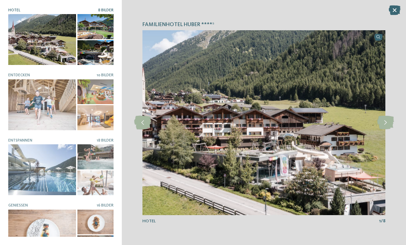
click at [30, 103] on div at bounding box center [42, 104] width 68 height 51
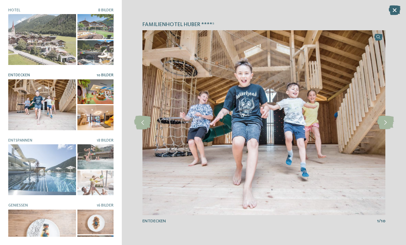
click at [384, 123] on icon at bounding box center [385, 123] width 17 height 14
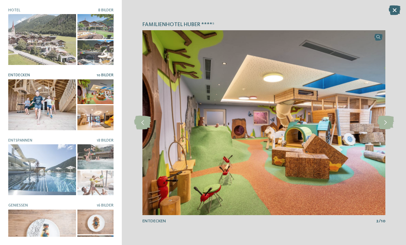
click at [386, 120] on icon at bounding box center [385, 123] width 17 height 14
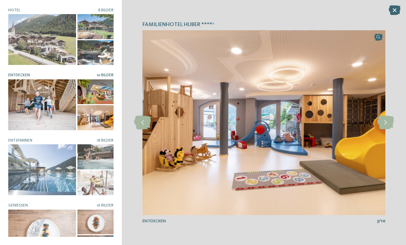
click at [382, 122] on icon at bounding box center [385, 123] width 17 height 14
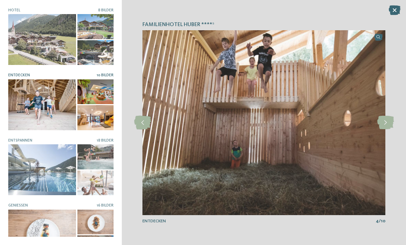
click at [379, 122] on icon at bounding box center [385, 123] width 17 height 14
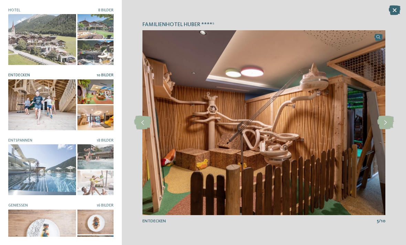
click at [383, 120] on icon at bounding box center [385, 123] width 17 height 14
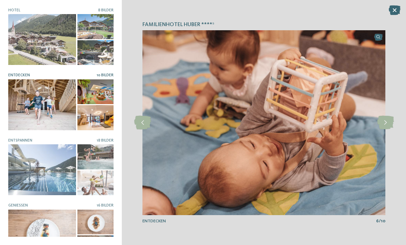
click at [381, 121] on icon at bounding box center [385, 123] width 17 height 14
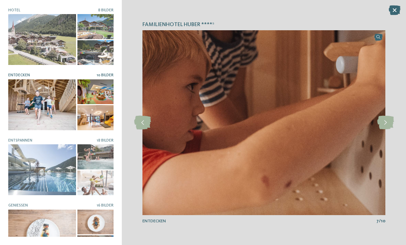
click at [383, 121] on icon at bounding box center [385, 123] width 17 height 14
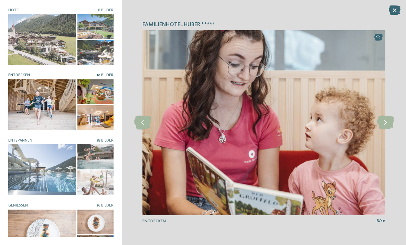
click at [385, 120] on icon at bounding box center [385, 123] width 17 height 14
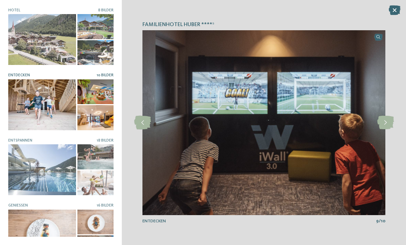
click at [383, 121] on icon at bounding box center [385, 123] width 17 height 14
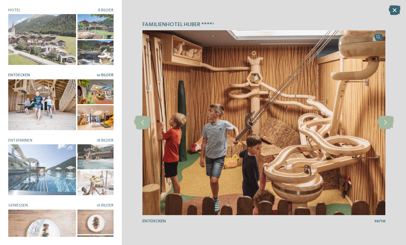
click at [379, 124] on icon at bounding box center [385, 123] width 17 height 14
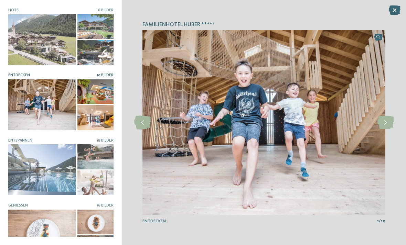
click at [384, 122] on icon at bounding box center [385, 123] width 17 height 14
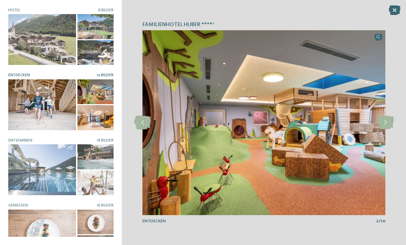
click at [384, 120] on icon at bounding box center [385, 123] width 17 height 14
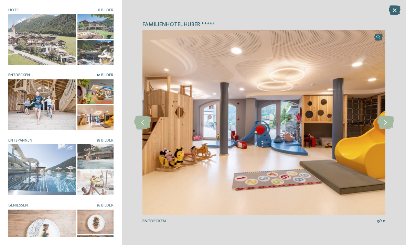
click at [24, 167] on div at bounding box center [42, 169] width 68 height 51
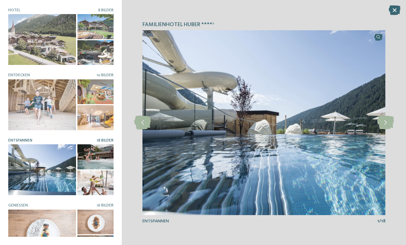
click at [384, 123] on icon at bounding box center [385, 123] width 17 height 14
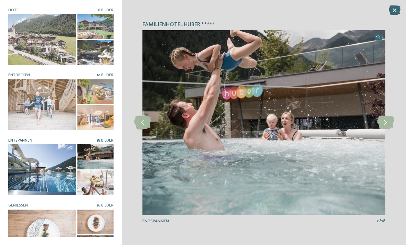
click at [384, 122] on icon at bounding box center [385, 123] width 17 height 14
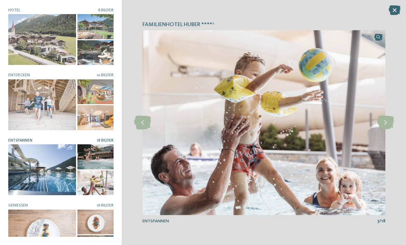
click at [383, 122] on icon at bounding box center [385, 123] width 17 height 14
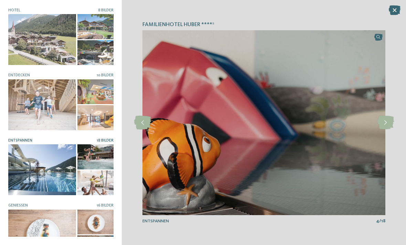
click at [381, 122] on icon at bounding box center [385, 123] width 17 height 14
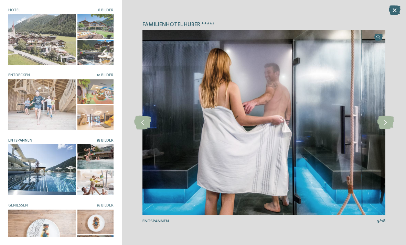
click at [379, 126] on icon at bounding box center [385, 123] width 17 height 14
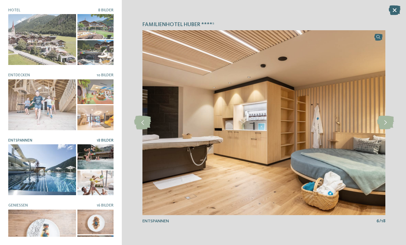
click at [378, 124] on icon at bounding box center [385, 123] width 17 height 14
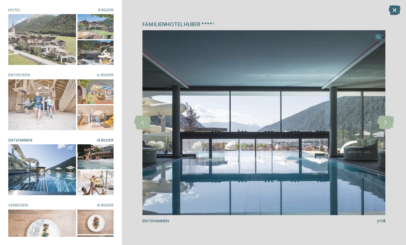
click at [380, 125] on icon at bounding box center [385, 123] width 17 height 14
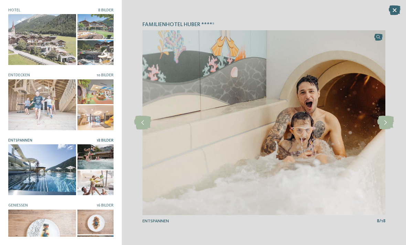
click at [378, 127] on icon at bounding box center [385, 123] width 17 height 14
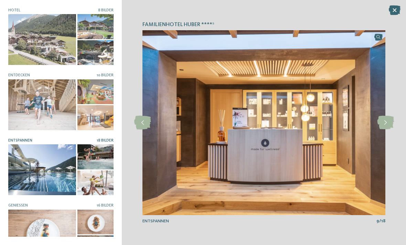
click at [379, 127] on icon at bounding box center [385, 123] width 17 height 14
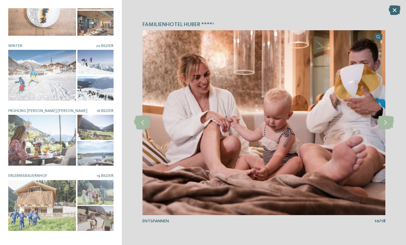
scroll to position [230, 0]
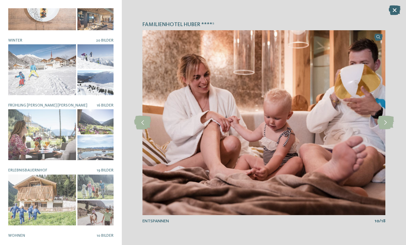
click at [29, 136] on div at bounding box center [42, 134] width 68 height 51
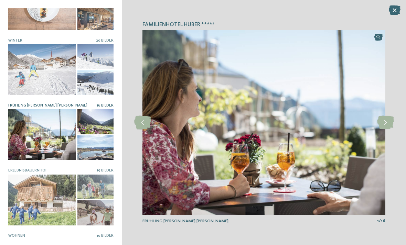
click at [382, 124] on icon at bounding box center [385, 123] width 17 height 14
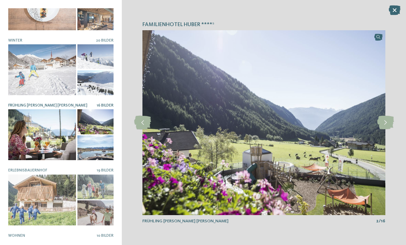
click at [385, 123] on icon at bounding box center [385, 123] width 17 height 14
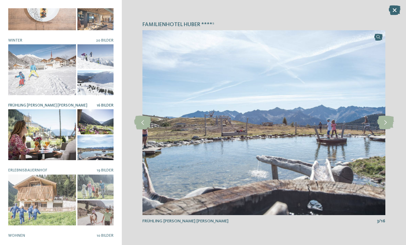
click at [382, 125] on icon at bounding box center [385, 123] width 17 height 14
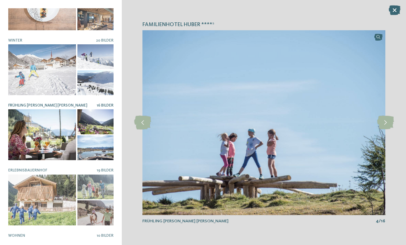
click at [378, 128] on icon at bounding box center [385, 123] width 17 height 14
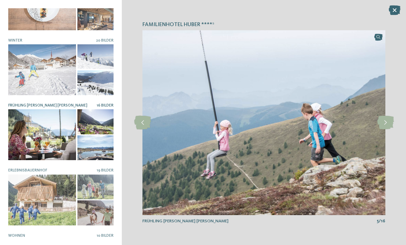
click at [377, 127] on icon at bounding box center [385, 123] width 17 height 14
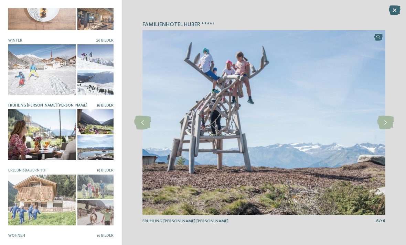
click at [32, 189] on div at bounding box center [42, 200] width 68 height 51
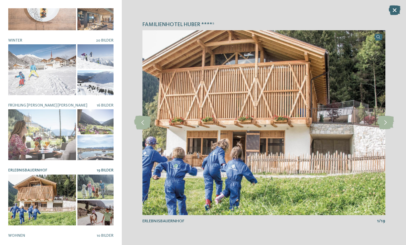
click at [383, 123] on icon at bounding box center [385, 123] width 17 height 14
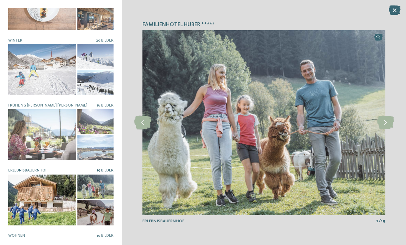
click at [387, 122] on icon at bounding box center [385, 123] width 17 height 14
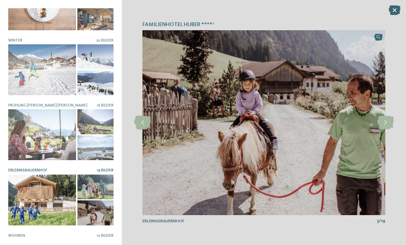
click at [386, 120] on icon at bounding box center [385, 123] width 17 height 14
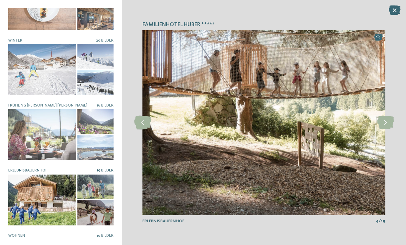
click at [385, 117] on icon at bounding box center [385, 123] width 17 height 14
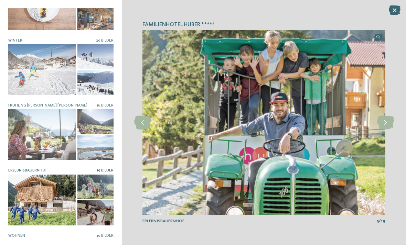
click at [383, 121] on icon at bounding box center [385, 123] width 17 height 14
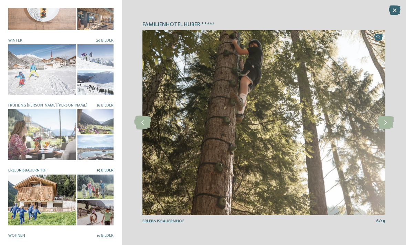
click at [383, 122] on icon at bounding box center [385, 123] width 17 height 14
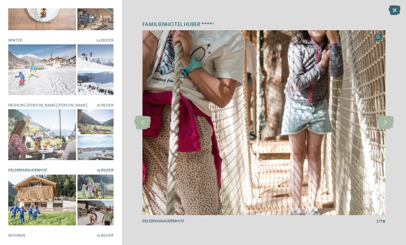
click at [382, 121] on icon at bounding box center [385, 123] width 17 height 14
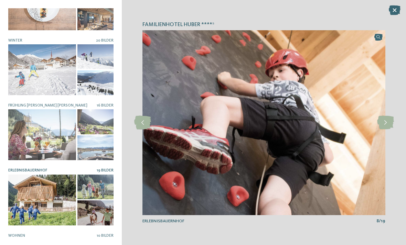
click at [384, 123] on icon at bounding box center [385, 123] width 17 height 14
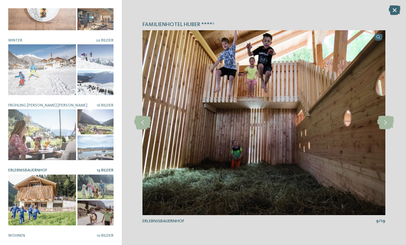
click at [383, 121] on icon at bounding box center [385, 123] width 17 height 14
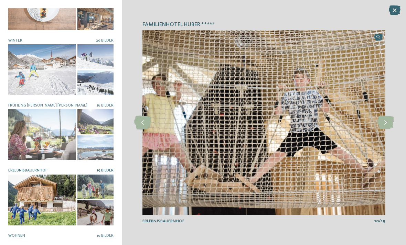
click at [380, 125] on icon at bounding box center [385, 123] width 17 height 14
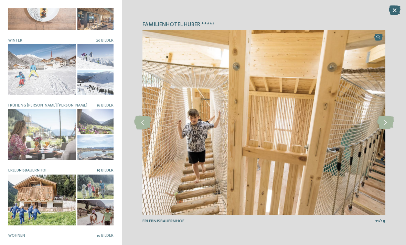
click at [144, 120] on icon at bounding box center [142, 123] width 17 height 14
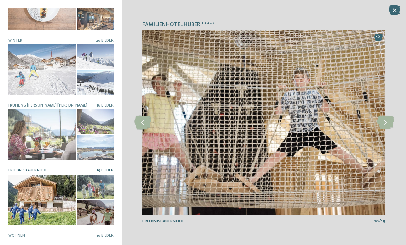
click at [142, 123] on icon at bounding box center [142, 123] width 17 height 14
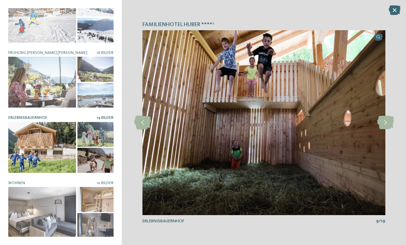
scroll to position [283, 0]
click at [30, 202] on div at bounding box center [42, 212] width 68 height 51
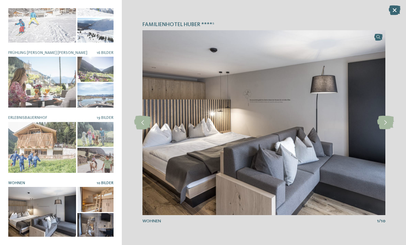
click at [388, 124] on icon at bounding box center [385, 123] width 17 height 14
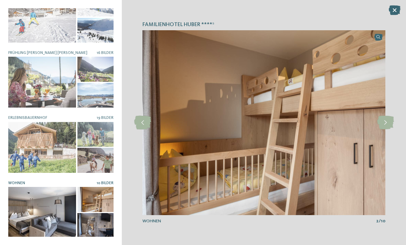
click at [385, 124] on icon at bounding box center [385, 123] width 17 height 14
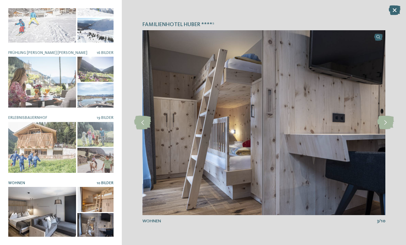
click at [387, 124] on icon at bounding box center [385, 123] width 17 height 14
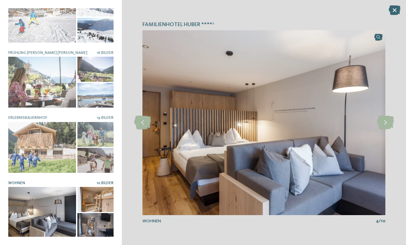
click at [388, 124] on icon at bounding box center [385, 123] width 17 height 14
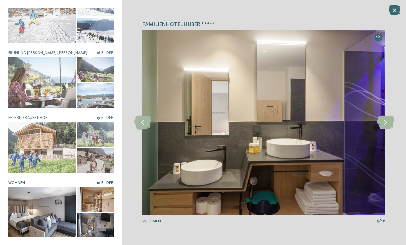
click at [385, 126] on icon at bounding box center [385, 123] width 17 height 14
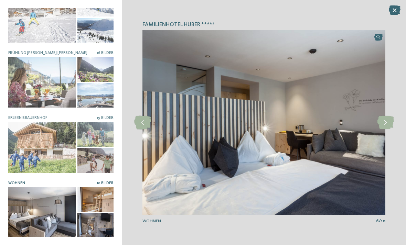
click at [390, 123] on icon at bounding box center [385, 123] width 17 height 14
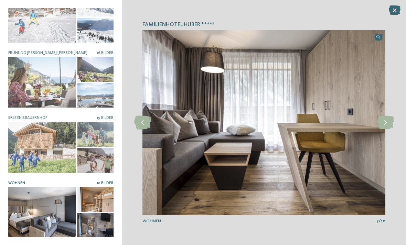
click at [388, 124] on icon at bounding box center [385, 123] width 17 height 14
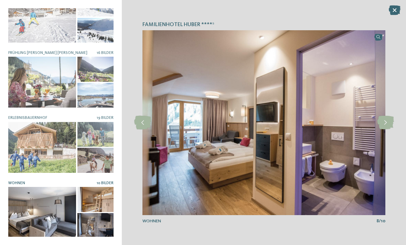
click at [384, 126] on icon at bounding box center [385, 123] width 17 height 14
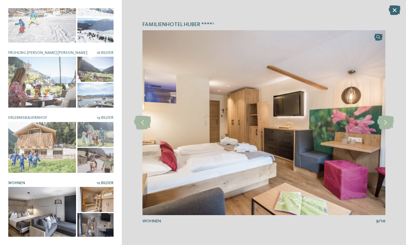
click at [387, 123] on icon at bounding box center [385, 123] width 17 height 14
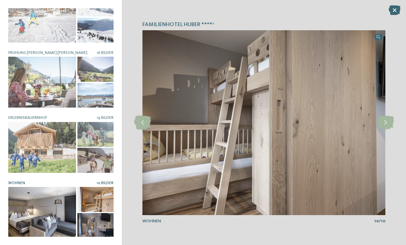
click at [388, 125] on icon at bounding box center [385, 123] width 17 height 14
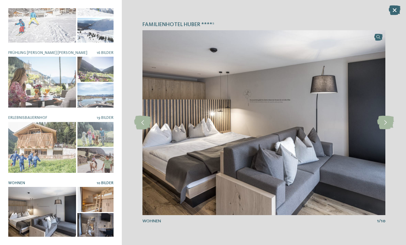
click at [398, 7] on icon at bounding box center [395, 11] width 12 height 10
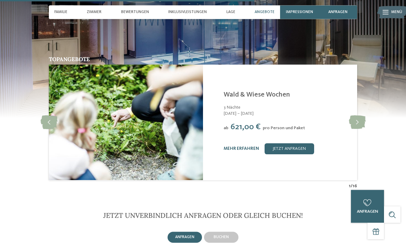
scroll to position [1247, 0]
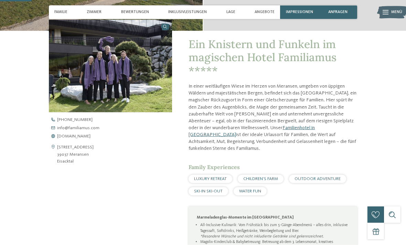
scroll to position [171, 0]
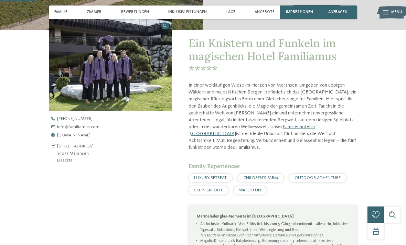
click at [277, 176] on span "CHILDREN’S FARM" at bounding box center [260, 178] width 35 height 4
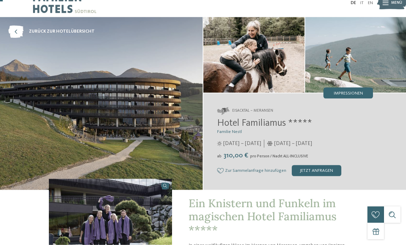
scroll to position [0, 0]
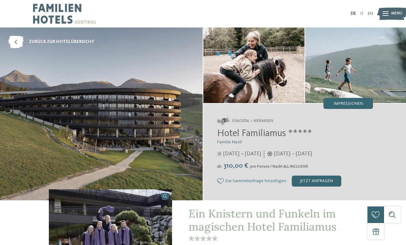
click at [356, 105] on span "Impressionen" at bounding box center [348, 104] width 29 height 4
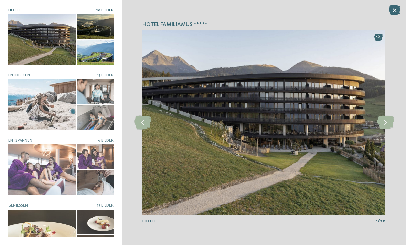
click at [17, 103] on div at bounding box center [42, 104] width 68 height 51
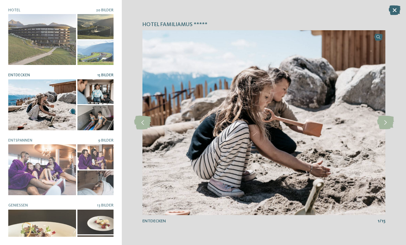
click at [385, 122] on icon at bounding box center [385, 123] width 17 height 14
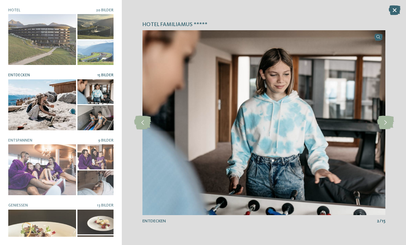
click at [385, 122] on icon at bounding box center [385, 123] width 17 height 14
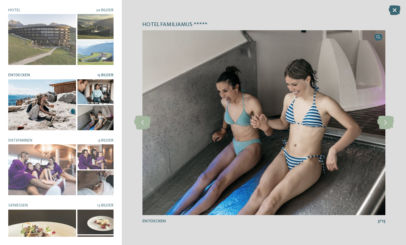
click at [386, 121] on icon at bounding box center [385, 123] width 17 height 14
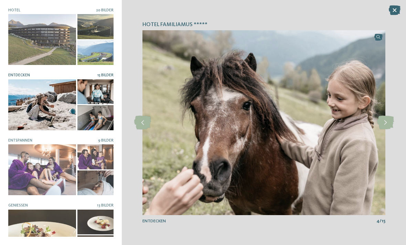
click at [385, 122] on icon at bounding box center [385, 123] width 17 height 14
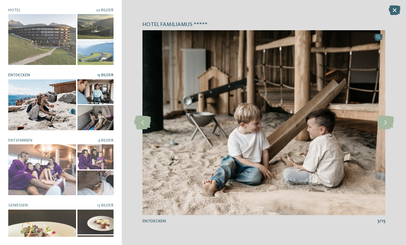
click at [384, 121] on icon at bounding box center [385, 123] width 17 height 14
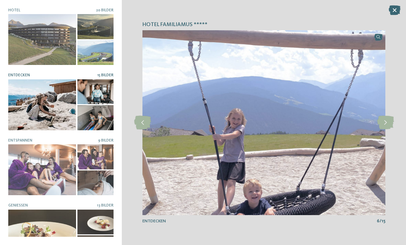
click at [383, 122] on icon at bounding box center [385, 123] width 17 height 14
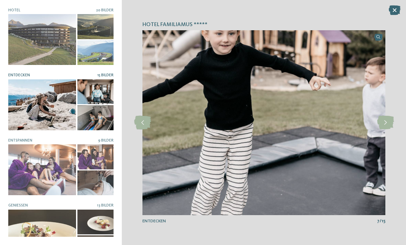
click at [382, 124] on icon at bounding box center [385, 123] width 17 height 14
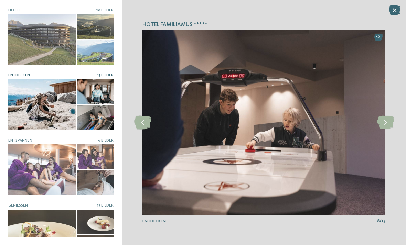
click at [382, 123] on icon at bounding box center [385, 123] width 17 height 14
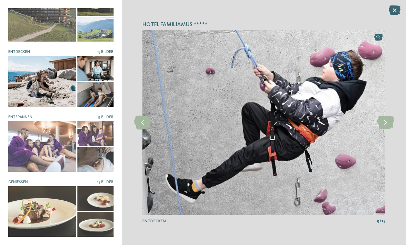
scroll to position [23, 0]
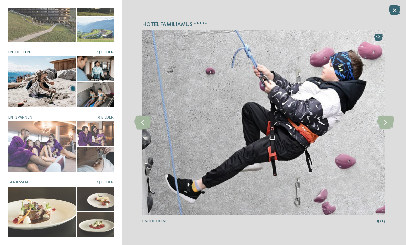
click at [96, 32] on div at bounding box center [95, 29] width 36 height 25
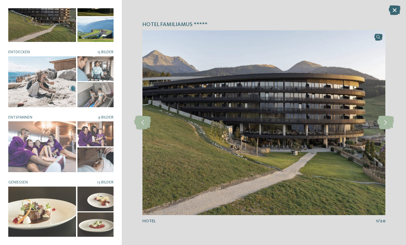
click at [384, 121] on icon at bounding box center [385, 123] width 17 height 14
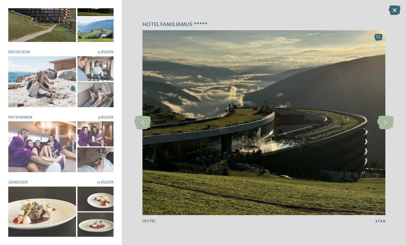
click at [386, 124] on icon at bounding box center [385, 123] width 17 height 14
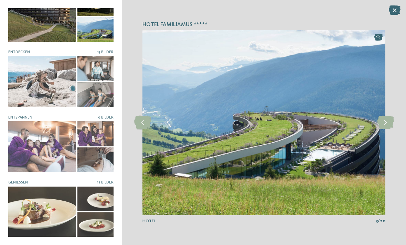
click at [385, 125] on icon at bounding box center [385, 123] width 17 height 14
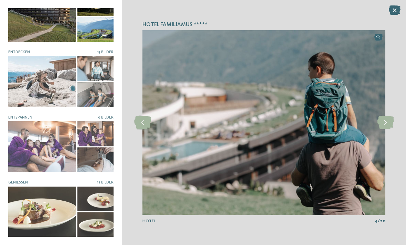
click at [385, 125] on icon at bounding box center [385, 123] width 17 height 14
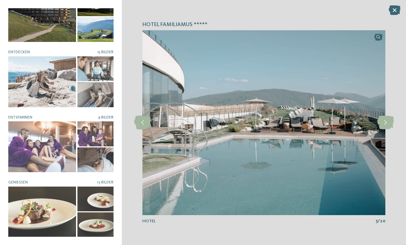
click at [385, 125] on icon at bounding box center [385, 123] width 17 height 14
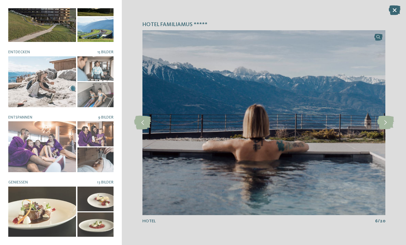
click at [382, 127] on icon at bounding box center [385, 123] width 17 height 14
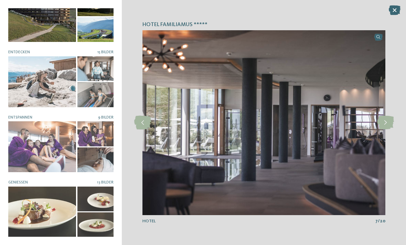
click at [386, 122] on icon at bounding box center [385, 123] width 17 height 14
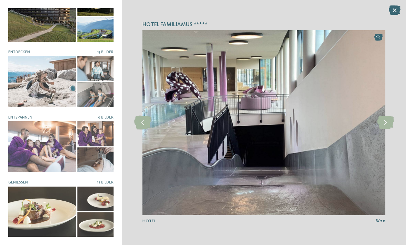
click at [384, 123] on icon at bounding box center [385, 123] width 17 height 14
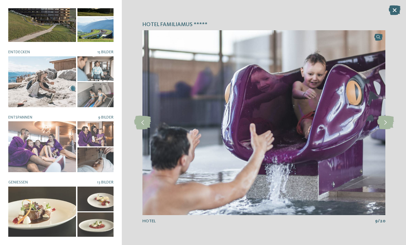
click at [383, 127] on icon at bounding box center [385, 123] width 17 height 14
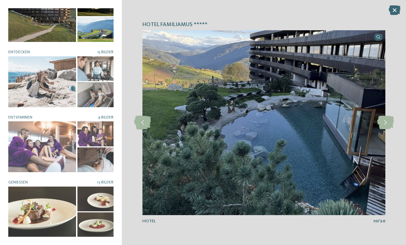
click at [383, 126] on icon at bounding box center [385, 123] width 17 height 14
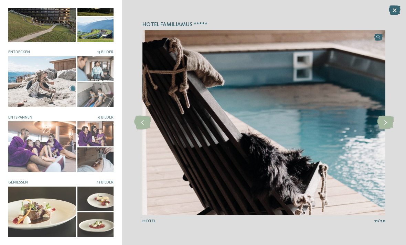
click at [384, 127] on icon at bounding box center [385, 123] width 17 height 14
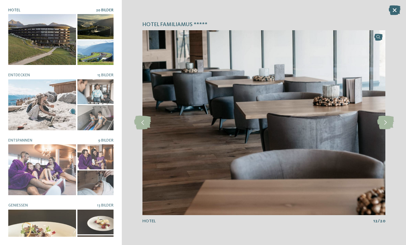
scroll to position [0, 0]
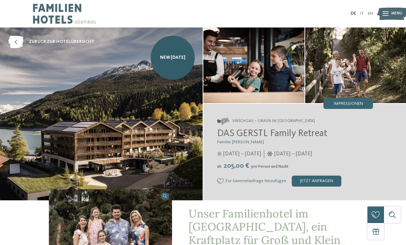
click at [349, 102] on span "Impressionen" at bounding box center [348, 104] width 29 height 4
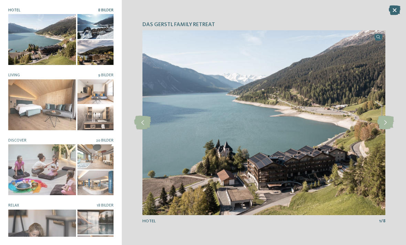
click at [384, 123] on icon at bounding box center [385, 123] width 17 height 14
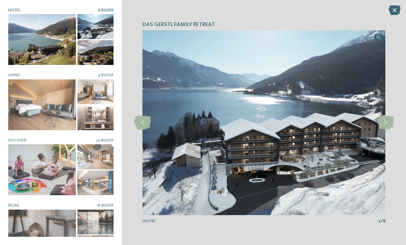
click at [383, 123] on icon at bounding box center [385, 123] width 17 height 14
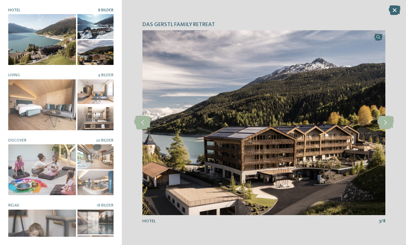
click at [384, 122] on icon at bounding box center [385, 123] width 17 height 14
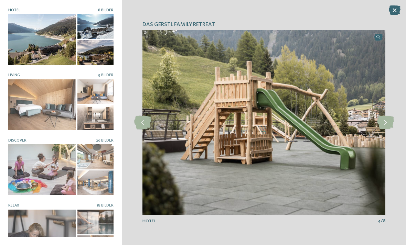
click at [382, 123] on icon at bounding box center [385, 123] width 17 height 14
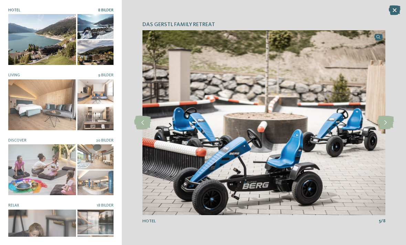
click at [382, 123] on icon at bounding box center [385, 123] width 17 height 14
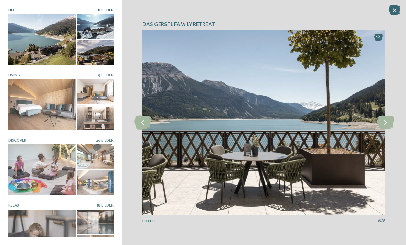
click at [382, 123] on icon at bounding box center [385, 123] width 17 height 14
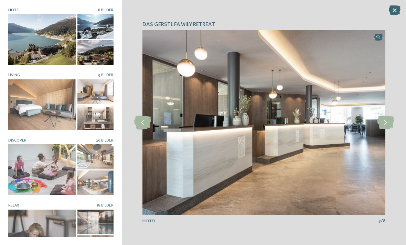
click at [383, 122] on icon at bounding box center [385, 123] width 17 height 14
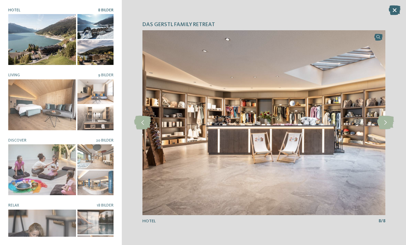
click at [383, 121] on icon at bounding box center [385, 123] width 17 height 14
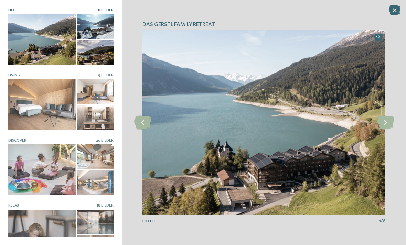
click at [383, 121] on icon at bounding box center [385, 123] width 17 height 14
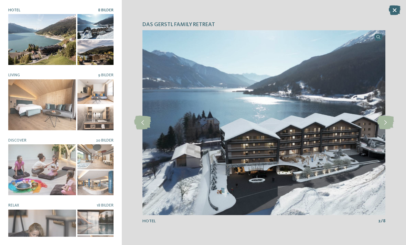
click at [381, 123] on icon at bounding box center [385, 123] width 17 height 14
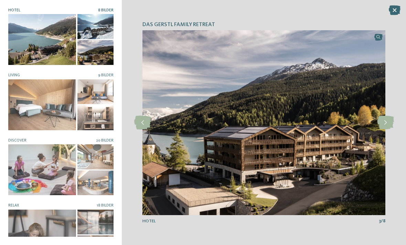
click at [382, 122] on icon at bounding box center [385, 123] width 17 height 14
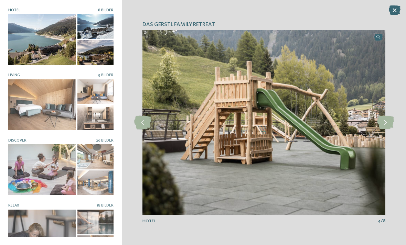
click at [377, 126] on icon at bounding box center [385, 123] width 17 height 14
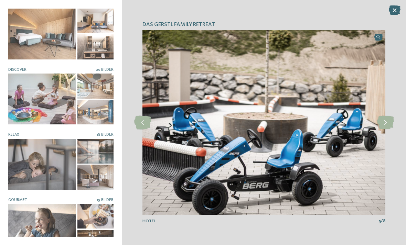
scroll to position [73, 0]
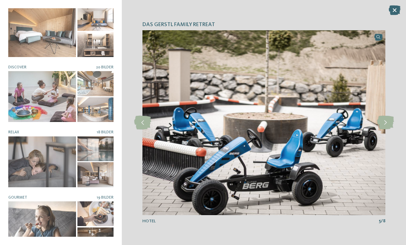
click at [66, 96] on div at bounding box center [42, 96] width 68 height 51
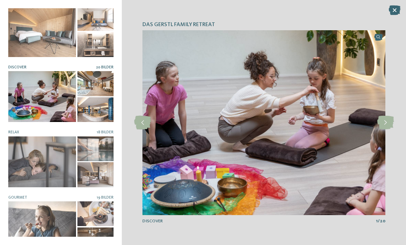
click at [383, 122] on icon at bounding box center [385, 123] width 17 height 14
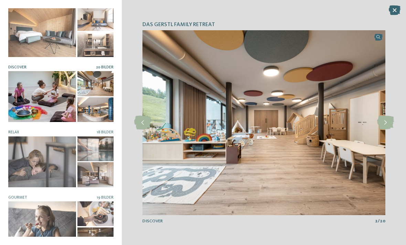
click at [383, 123] on icon at bounding box center [385, 123] width 17 height 14
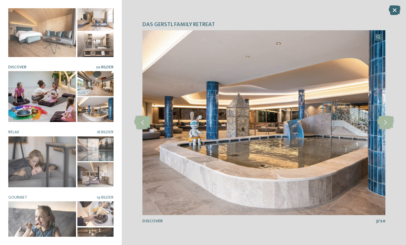
click at [382, 123] on icon at bounding box center [385, 123] width 17 height 14
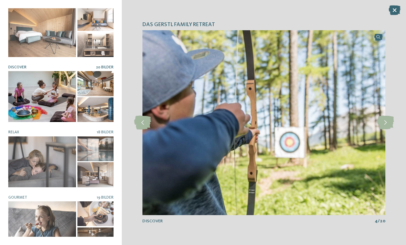
click at [382, 123] on icon at bounding box center [385, 123] width 17 height 14
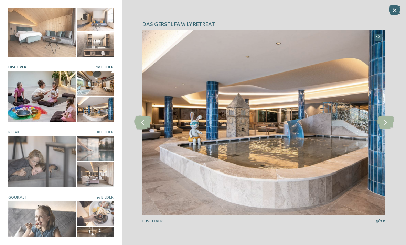
click at [386, 123] on icon at bounding box center [385, 123] width 17 height 14
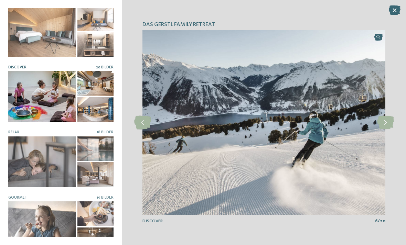
click at [385, 122] on icon at bounding box center [385, 123] width 17 height 14
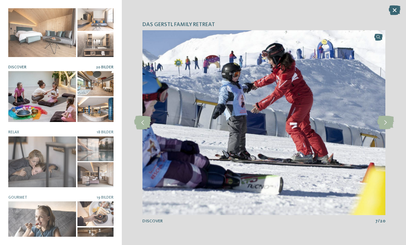
click at [383, 122] on icon at bounding box center [385, 123] width 17 height 14
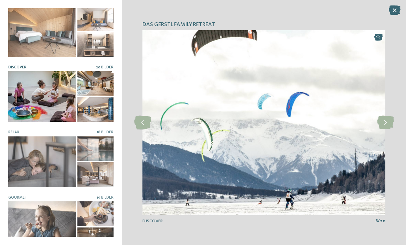
click at [383, 122] on icon at bounding box center [385, 123] width 17 height 14
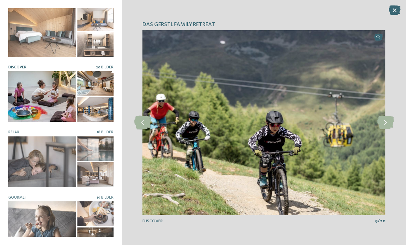
click at [382, 125] on icon at bounding box center [385, 123] width 17 height 14
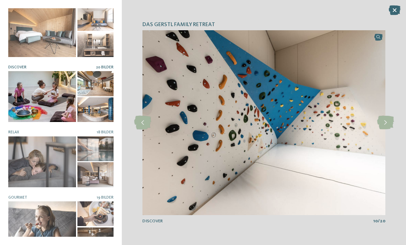
click at [379, 124] on icon at bounding box center [385, 123] width 17 height 14
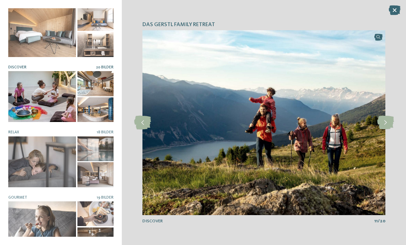
click at [380, 122] on icon at bounding box center [385, 123] width 17 height 14
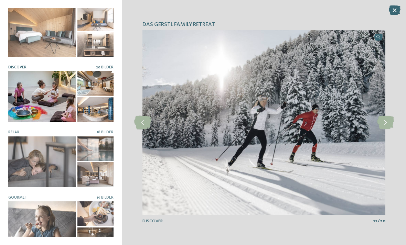
click at [380, 121] on icon at bounding box center [385, 123] width 17 height 14
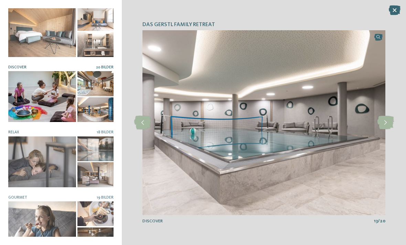
click at [379, 120] on icon at bounding box center [385, 123] width 17 height 14
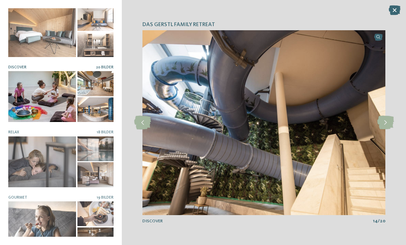
click at [384, 122] on icon at bounding box center [385, 123] width 17 height 14
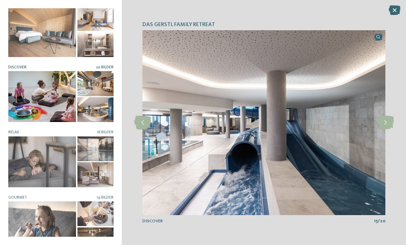
click at [380, 122] on icon at bounding box center [385, 123] width 17 height 14
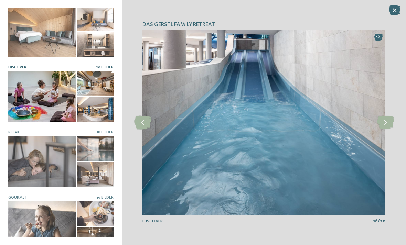
click at [380, 121] on icon at bounding box center [385, 123] width 17 height 14
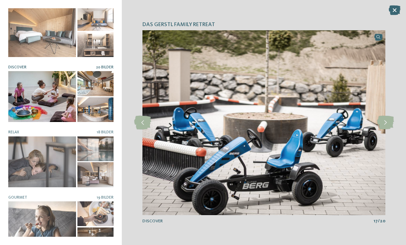
click at [381, 123] on icon at bounding box center [385, 123] width 17 height 14
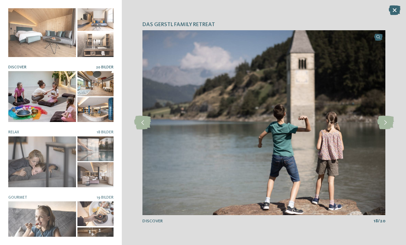
click at [383, 123] on icon at bounding box center [385, 123] width 17 height 14
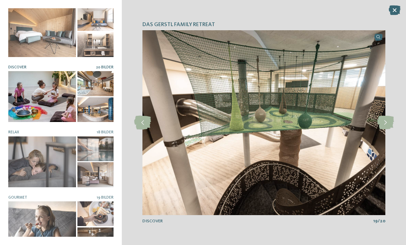
click at [383, 122] on icon at bounding box center [385, 123] width 17 height 14
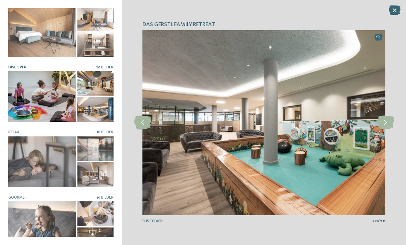
click at [381, 123] on icon at bounding box center [385, 123] width 17 height 14
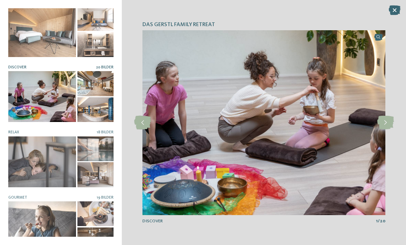
click at [382, 118] on icon at bounding box center [385, 123] width 17 height 14
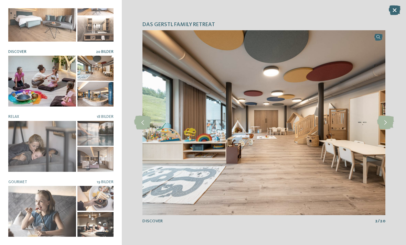
scroll to position [88, 0]
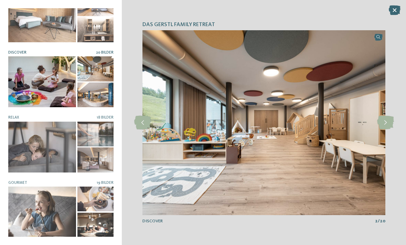
click at [53, 213] on div at bounding box center [42, 212] width 68 height 51
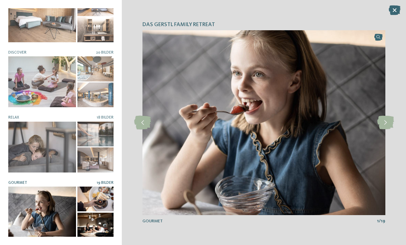
click at [384, 124] on icon at bounding box center [385, 123] width 17 height 14
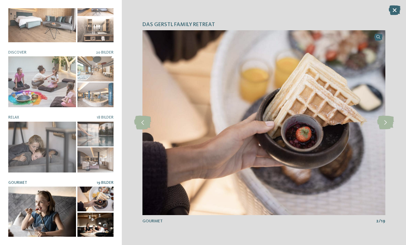
click at [384, 121] on icon at bounding box center [385, 123] width 17 height 14
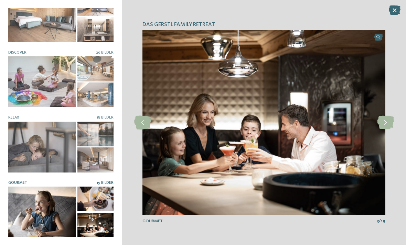
click at [383, 122] on icon at bounding box center [385, 123] width 17 height 14
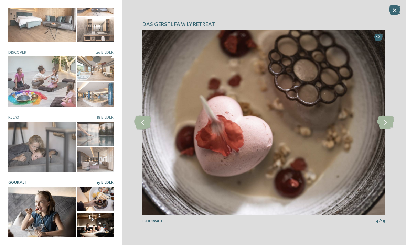
click at [380, 123] on icon at bounding box center [385, 123] width 17 height 14
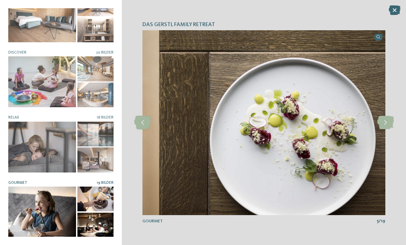
click at [381, 124] on icon at bounding box center [385, 123] width 17 height 14
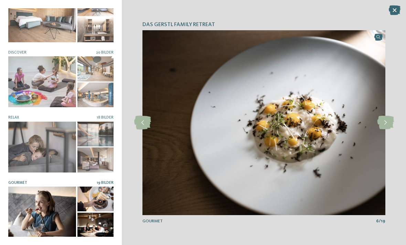
click at [383, 126] on icon at bounding box center [385, 123] width 17 height 14
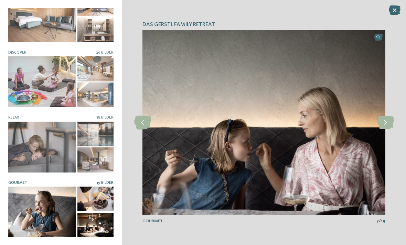
click at [383, 125] on icon at bounding box center [385, 123] width 17 height 14
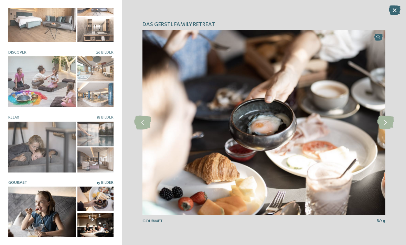
click at [385, 127] on icon at bounding box center [385, 123] width 17 height 14
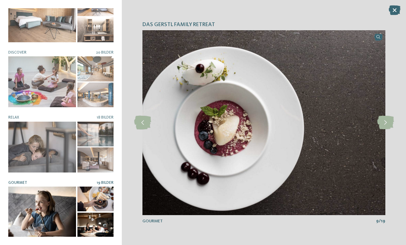
click at [394, 10] on icon at bounding box center [395, 11] width 12 height 10
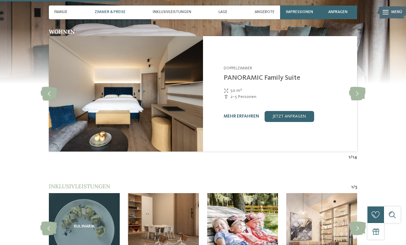
scroll to position [609, 0]
